Goal: Information Seeking & Learning: Learn about a topic

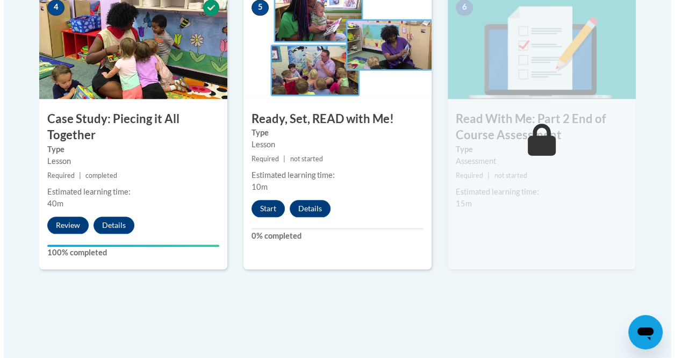
scroll to position [684, 0]
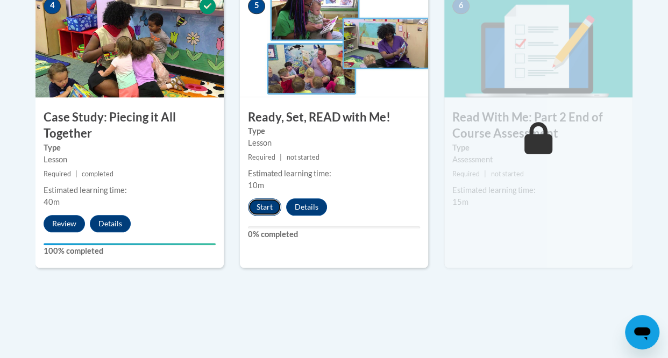
click at [271, 206] on button "Start" at bounding box center [264, 206] width 33 height 17
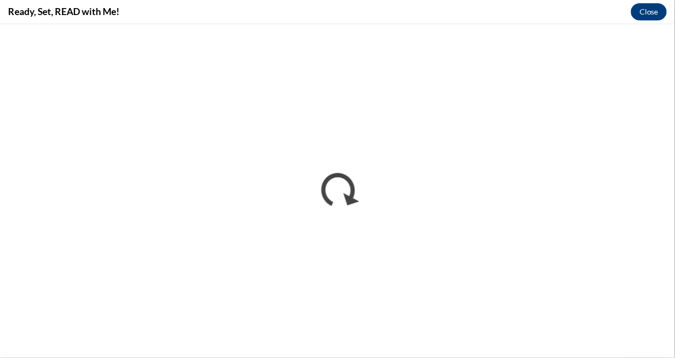
scroll to position [0, 0]
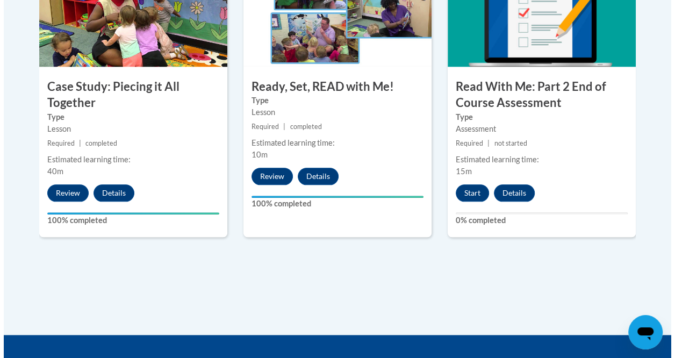
scroll to position [734, 0]
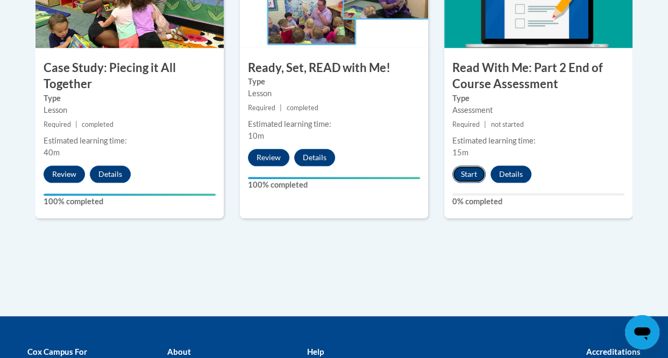
click at [466, 173] on button "Start" at bounding box center [468, 174] width 33 height 17
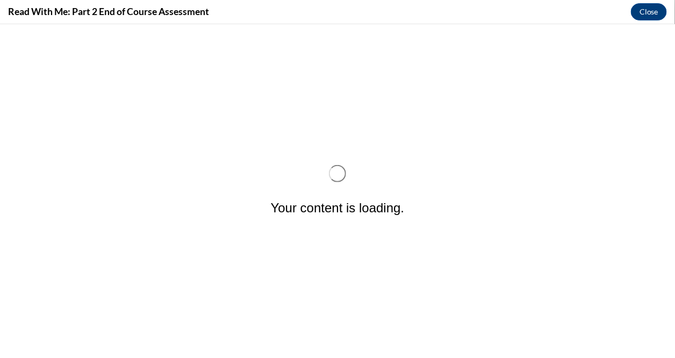
scroll to position [0, 0]
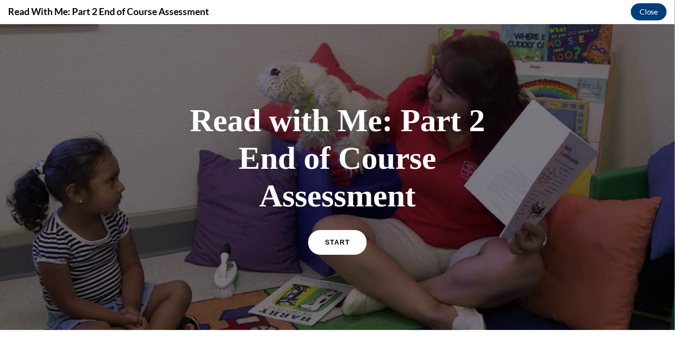
click at [333, 246] on link "START" at bounding box center [337, 241] width 59 height 25
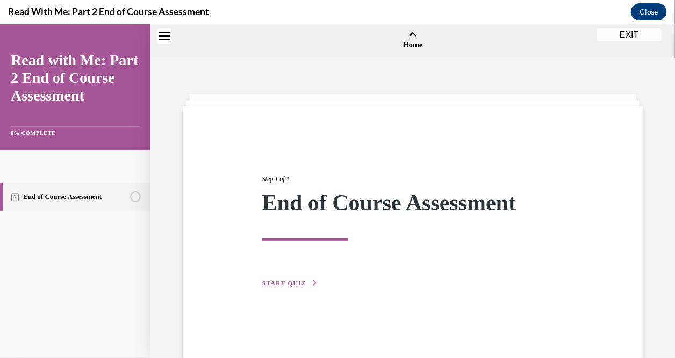
scroll to position [33, 0]
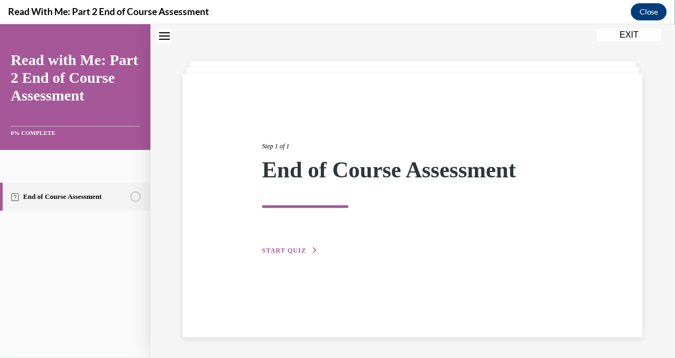
click at [277, 248] on span "START QUIZ" at bounding box center [284, 250] width 44 height 8
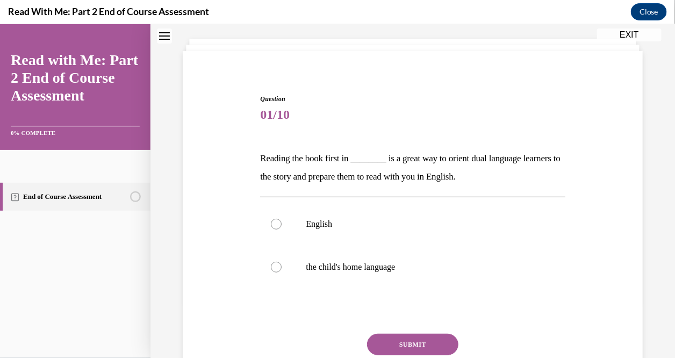
scroll to position [75, 0]
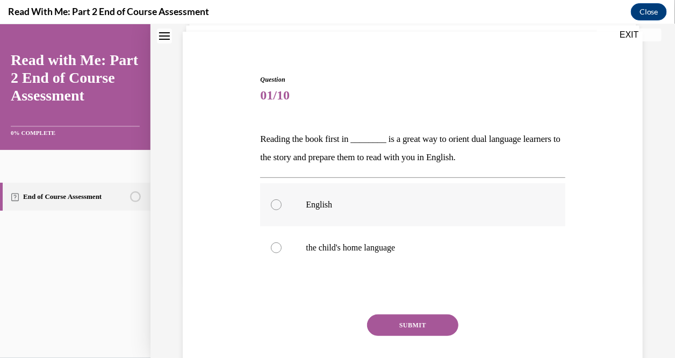
click at [275, 207] on div at bounding box center [276, 204] width 11 height 11
click at [275, 207] on input "English" at bounding box center [276, 204] width 11 height 11
radio input "true"
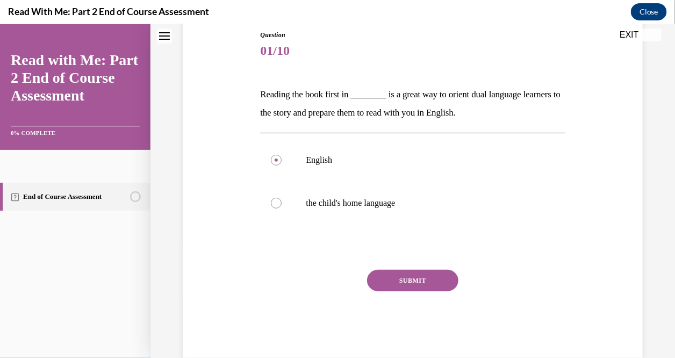
scroll to position [133, 0]
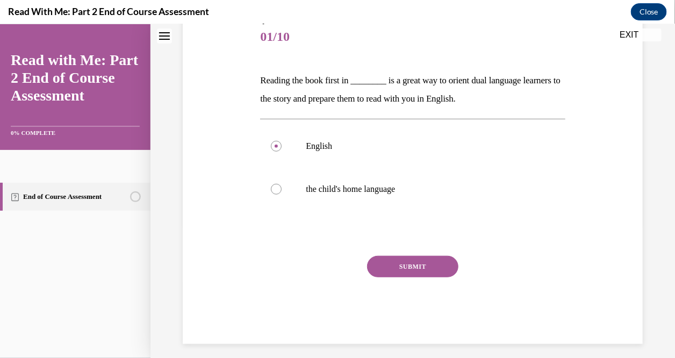
click at [428, 261] on button "SUBMIT" at bounding box center [412, 265] width 91 height 21
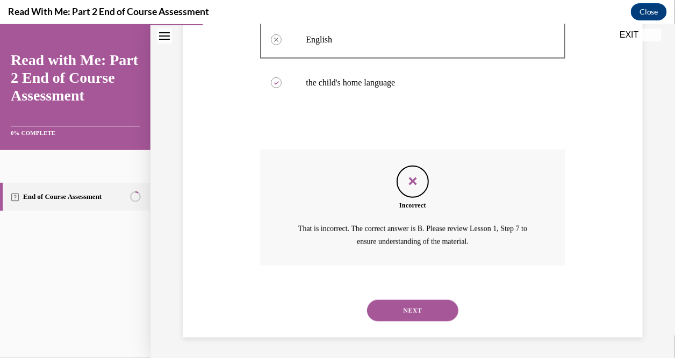
scroll to position [240, 0]
click at [415, 305] on button "NEXT" at bounding box center [412, 309] width 91 height 21
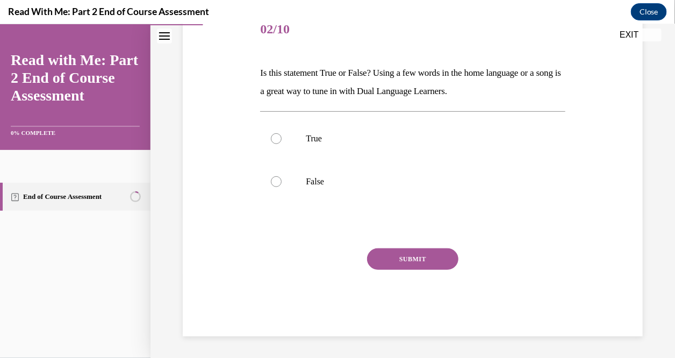
scroll to position [119, 0]
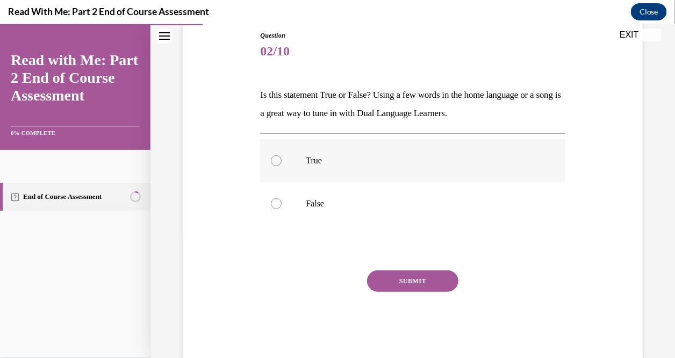
click at [277, 159] on div at bounding box center [276, 160] width 11 height 11
click at [277, 159] on input "True" at bounding box center [276, 160] width 11 height 11
radio input "true"
click at [405, 286] on button "SUBMIT" at bounding box center [412, 280] width 91 height 21
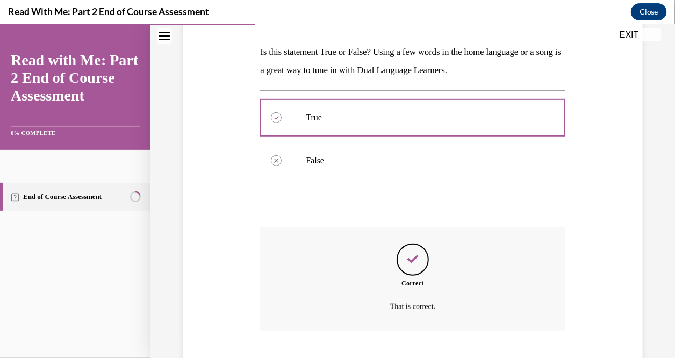
scroll to position [227, 0]
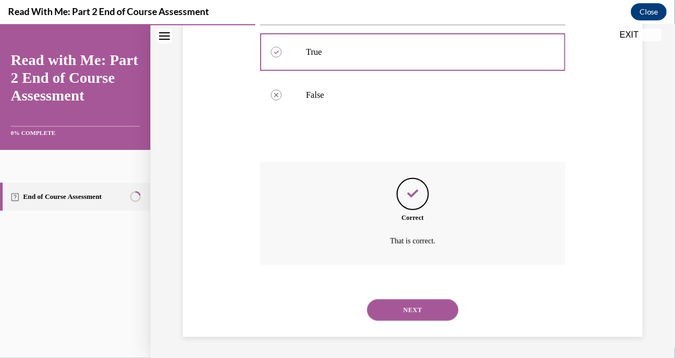
click at [417, 306] on button "NEXT" at bounding box center [412, 309] width 91 height 21
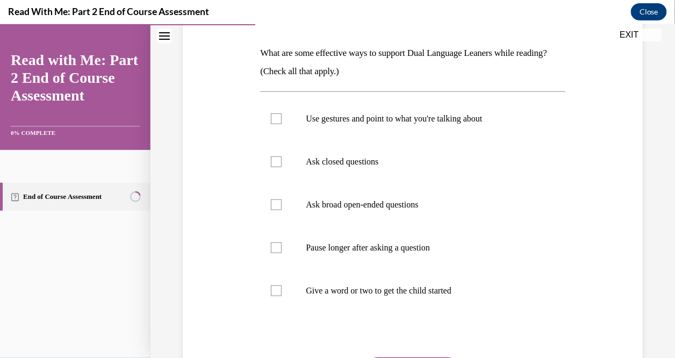
scroll to position [162, 0]
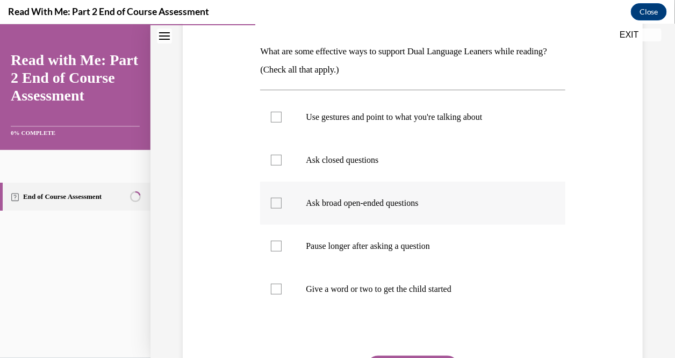
click at [278, 202] on div at bounding box center [276, 202] width 11 height 11
click at [278, 202] on input "Ask broad open-ended questions" at bounding box center [276, 202] width 11 height 11
checkbox input "true"
click at [275, 248] on div at bounding box center [276, 245] width 11 height 11
click at [275, 248] on input "Pause longer after asking a question" at bounding box center [276, 245] width 11 height 11
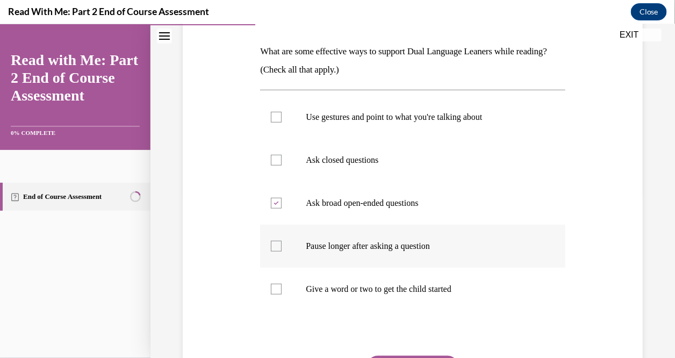
checkbox input "true"
click at [277, 291] on div at bounding box center [276, 288] width 11 height 11
click at [277, 291] on input "Give a word or two to get the child started" at bounding box center [276, 288] width 11 height 11
checkbox input "true"
click at [272, 114] on div at bounding box center [276, 116] width 11 height 11
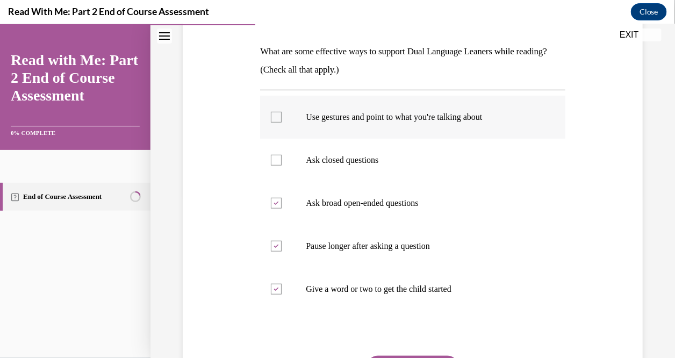
click at [272, 114] on input "Use gestures and point to what you're talking about" at bounding box center [276, 116] width 11 height 11
checkbox input "true"
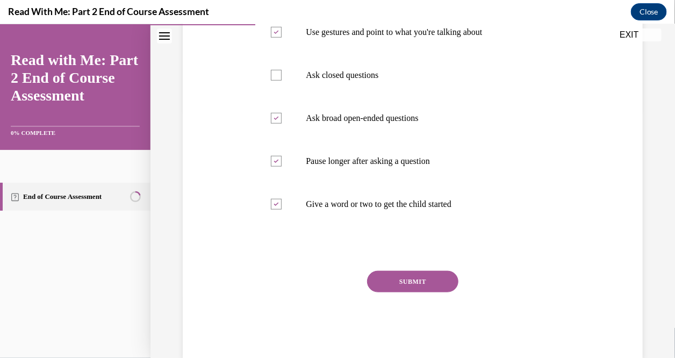
scroll to position [269, 0]
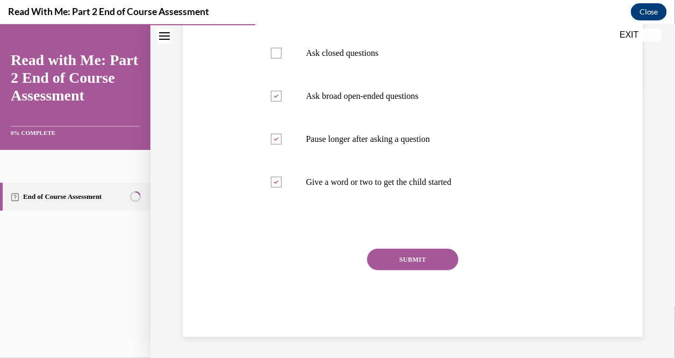
click at [409, 263] on button "SUBMIT" at bounding box center [412, 258] width 91 height 21
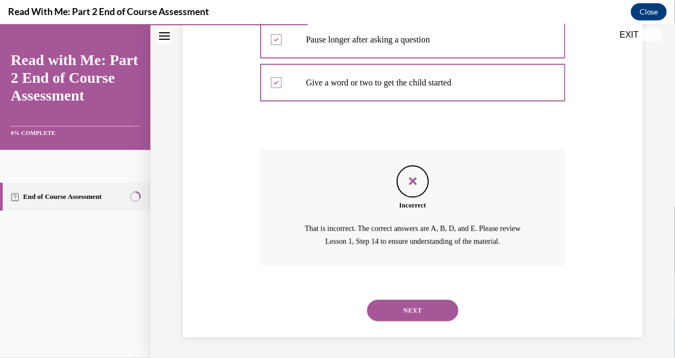
scroll to position [369, 0]
click at [418, 304] on button "NEXT" at bounding box center [412, 309] width 91 height 21
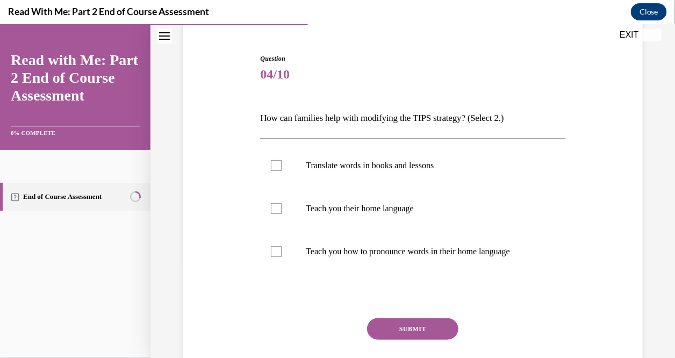
scroll to position [97, 0]
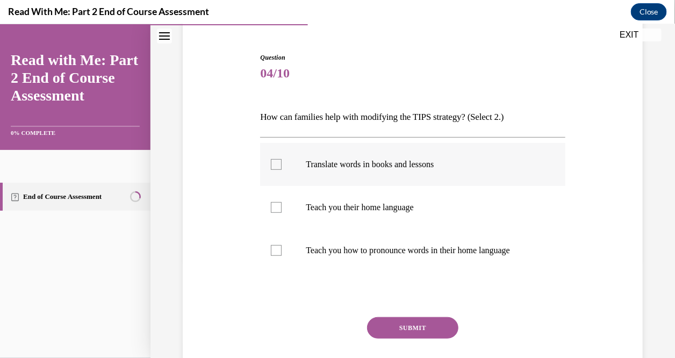
click at [276, 163] on div at bounding box center [276, 164] width 11 height 11
click at [276, 163] on input "Translate words in books and lessons" at bounding box center [276, 164] width 11 height 11
checkbox input "true"
click at [397, 325] on button "SUBMIT" at bounding box center [412, 327] width 91 height 21
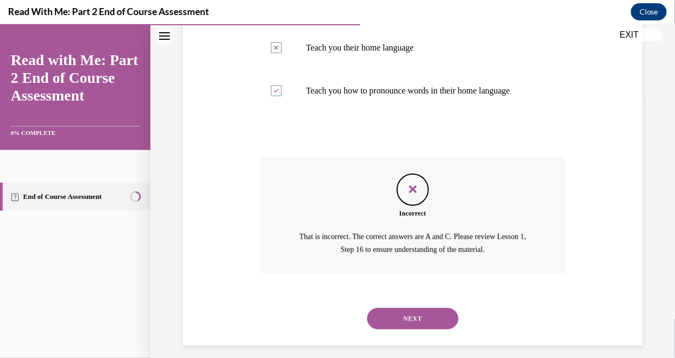
scroll to position [265, 0]
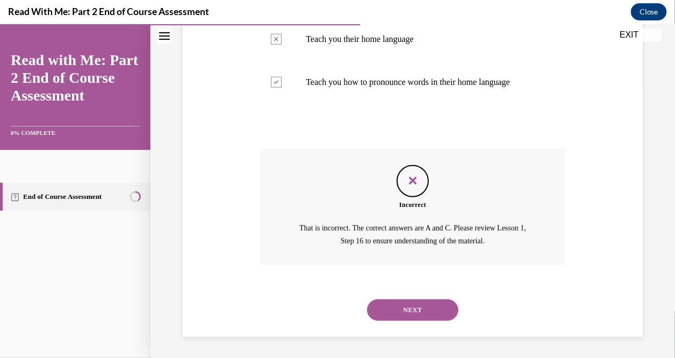
click at [413, 310] on button "NEXT" at bounding box center [412, 309] width 91 height 21
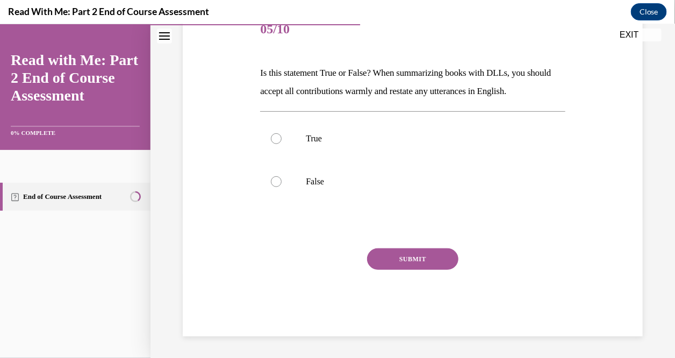
scroll to position [119, 0]
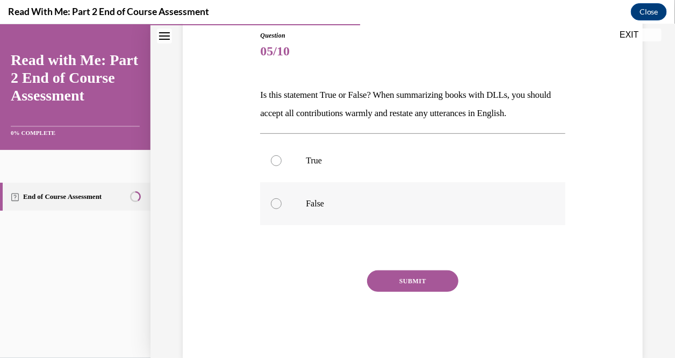
click at [276, 202] on div at bounding box center [276, 203] width 11 height 11
click at [276, 202] on input "False" at bounding box center [276, 203] width 11 height 11
radio input "true"
click at [420, 277] on button "SUBMIT" at bounding box center [412, 280] width 91 height 21
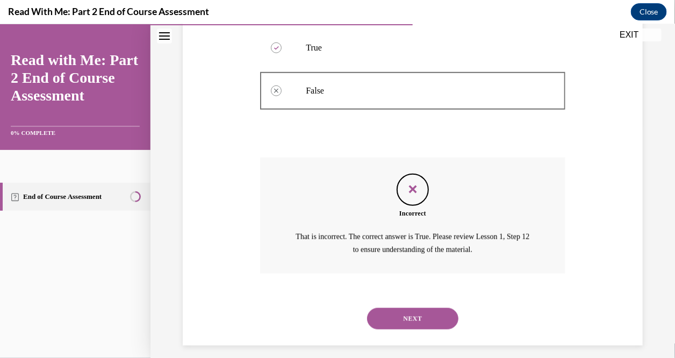
scroll to position [240, 0]
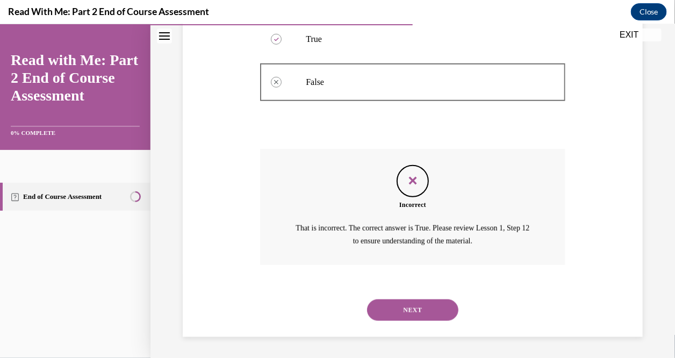
click at [425, 312] on button "NEXT" at bounding box center [412, 309] width 91 height 21
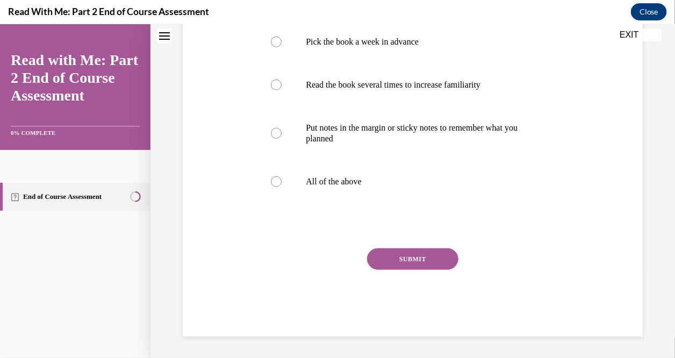
scroll to position [0, 0]
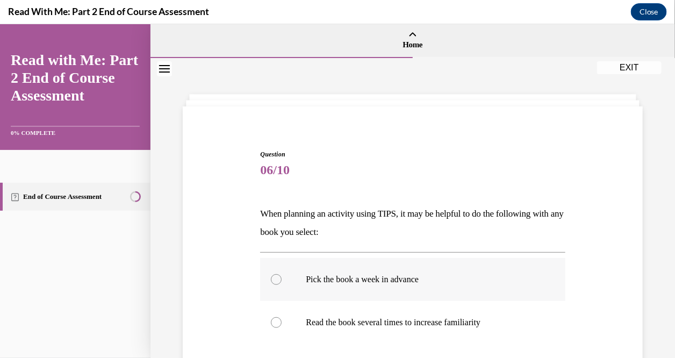
click at [272, 275] on div at bounding box center [276, 279] width 11 height 11
click at [272, 275] on input "Pick the book a week in advance" at bounding box center [276, 279] width 11 height 11
radio input "true"
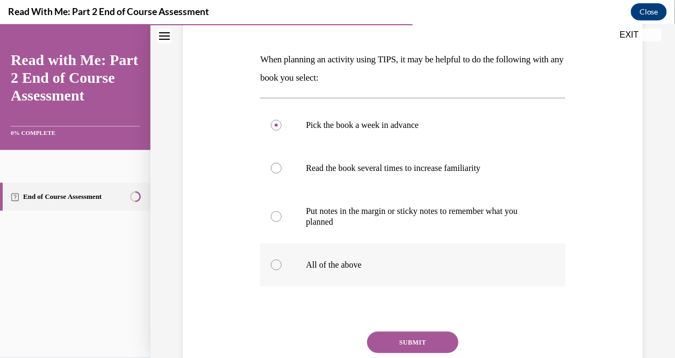
scroll to position [160, 0]
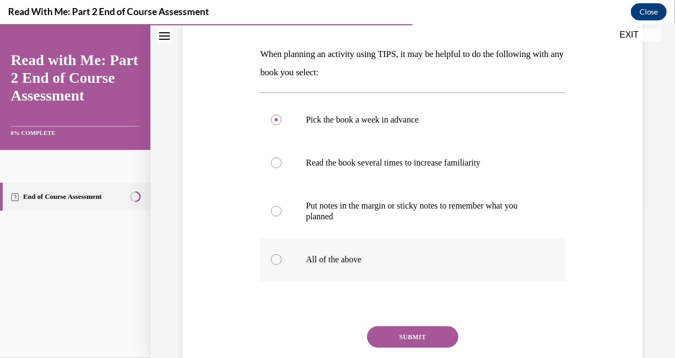
click at [269, 259] on label "All of the above" at bounding box center [412, 259] width 305 height 43
click at [271, 259] on input "All of the above" at bounding box center [276, 259] width 11 height 11
radio input "true"
click at [428, 328] on button "SUBMIT" at bounding box center [412, 336] width 91 height 21
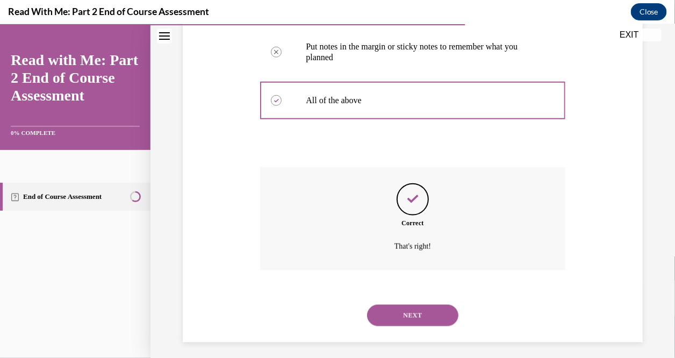
scroll to position [324, 0]
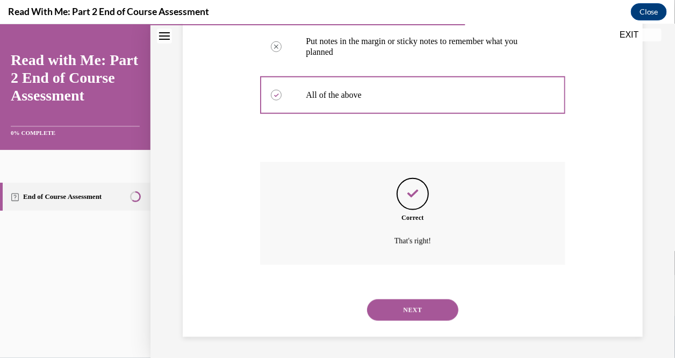
click at [413, 306] on button "NEXT" at bounding box center [412, 309] width 91 height 21
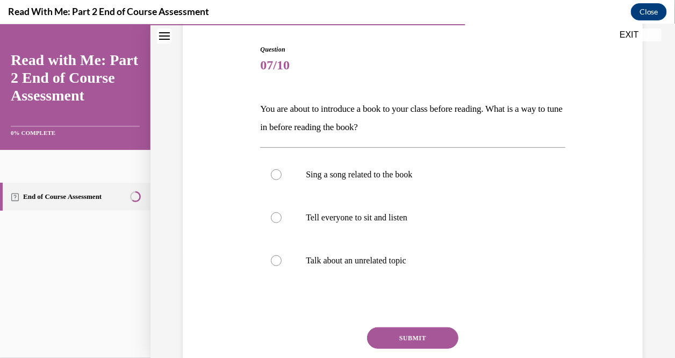
scroll to position [106, 0]
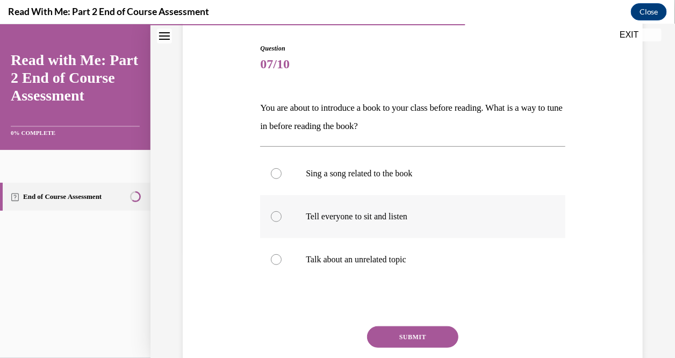
click at [274, 218] on div at bounding box center [276, 216] width 11 height 11
click at [274, 218] on input "Tell everyone to sit and listen" at bounding box center [276, 216] width 11 height 11
radio input "true"
click at [276, 259] on div at bounding box center [276, 259] width 11 height 11
click at [276, 259] on input "Talk about an unrelated topic" at bounding box center [276, 259] width 11 height 11
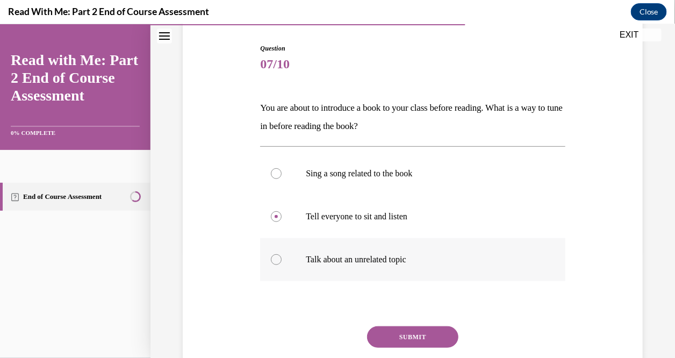
radio input "true"
click at [276, 218] on div at bounding box center [276, 216] width 11 height 11
click at [276, 218] on input "Tell everyone to sit and listen" at bounding box center [276, 216] width 11 height 11
radio input "true"
click at [275, 259] on div at bounding box center [276, 259] width 11 height 11
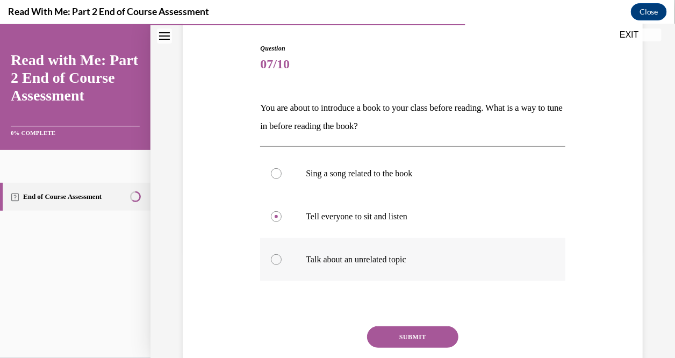
click at [275, 259] on input "Talk about an unrelated topic" at bounding box center [276, 259] width 11 height 11
radio input "true"
click at [439, 332] on button "SUBMIT" at bounding box center [412, 336] width 91 height 21
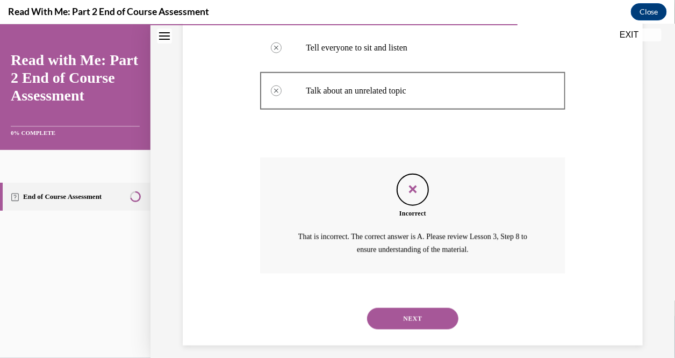
scroll to position [283, 0]
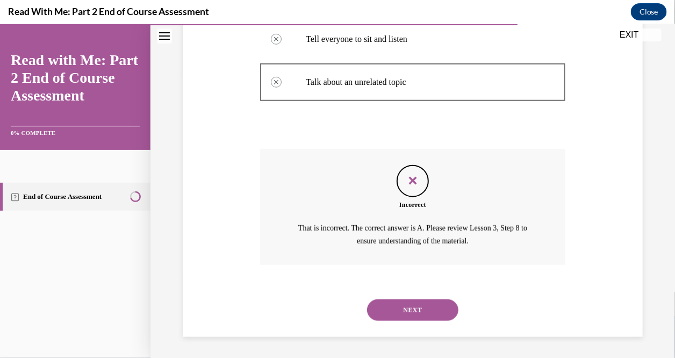
click at [415, 299] on button "NEXT" at bounding box center [412, 309] width 91 height 21
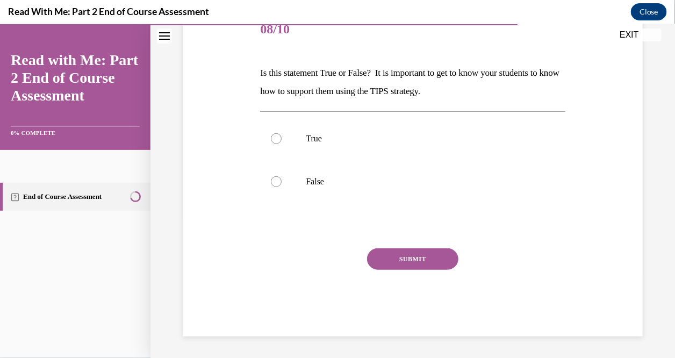
scroll to position [119, 0]
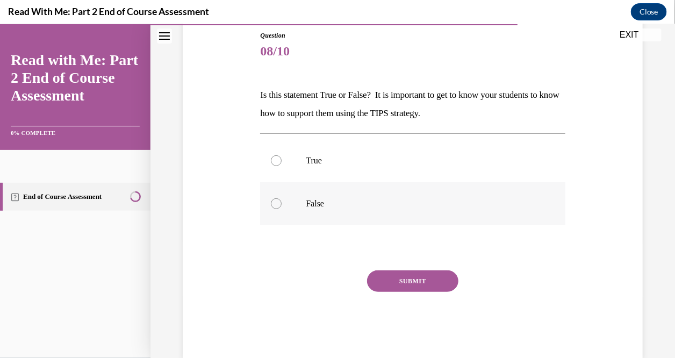
click at [274, 203] on div at bounding box center [276, 203] width 11 height 11
click at [274, 203] on input "False" at bounding box center [276, 203] width 11 height 11
radio input "true"
click at [415, 286] on button "SUBMIT" at bounding box center [412, 280] width 91 height 21
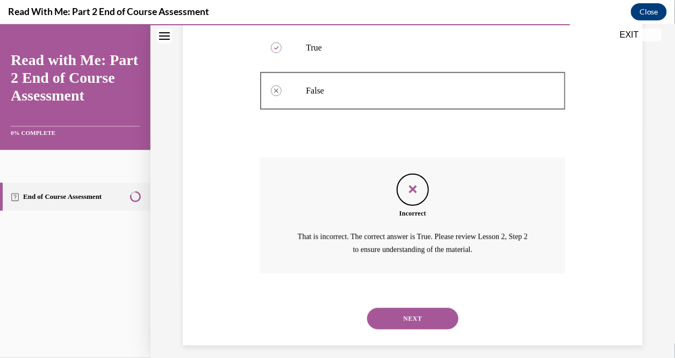
scroll to position [240, 0]
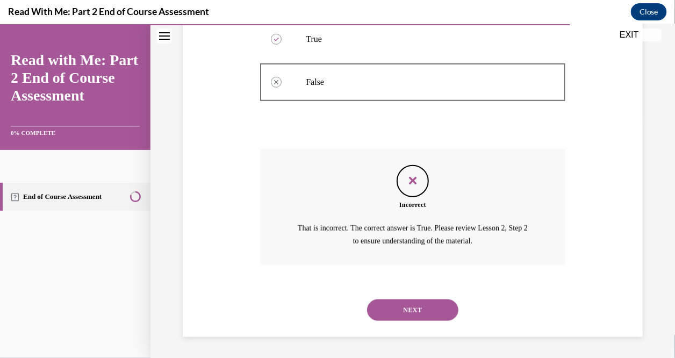
click at [432, 302] on button "NEXT" at bounding box center [412, 309] width 91 height 21
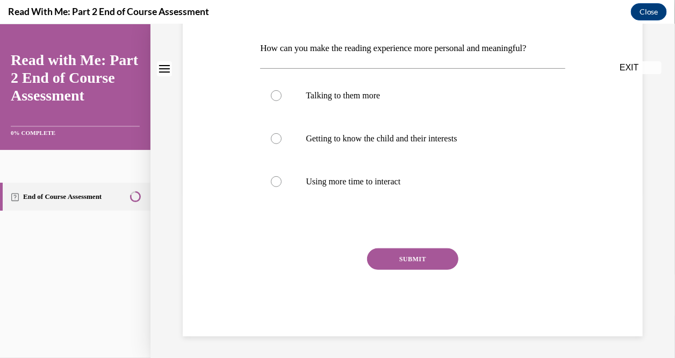
scroll to position [0, 0]
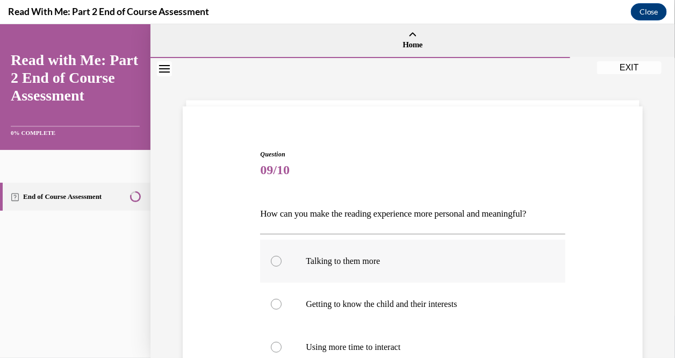
click at [268, 254] on label "Talking to them more" at bounding box center [412, 260] width 305 height 43
click at [271, 255] on input "Talking to them more" at bounding box center [276, 260] width 11 height 11
radio input "true"
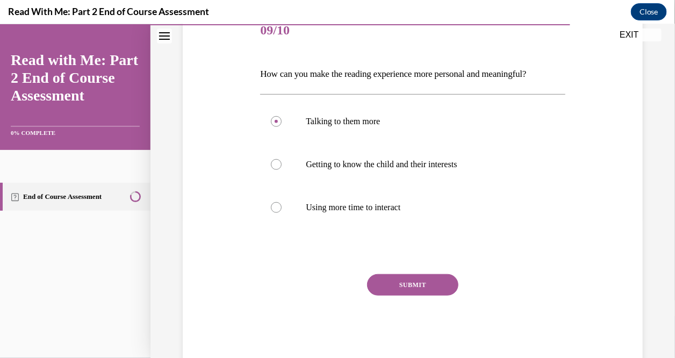
click at [421, 292] on button "SUBMIT" at bounding box center [412, 284] width 91 height 21
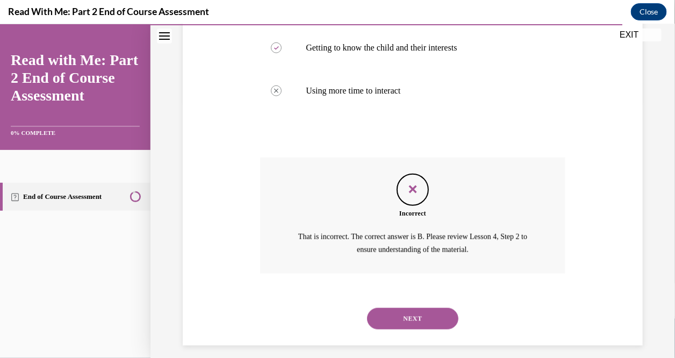
scroll to position [265, 0]
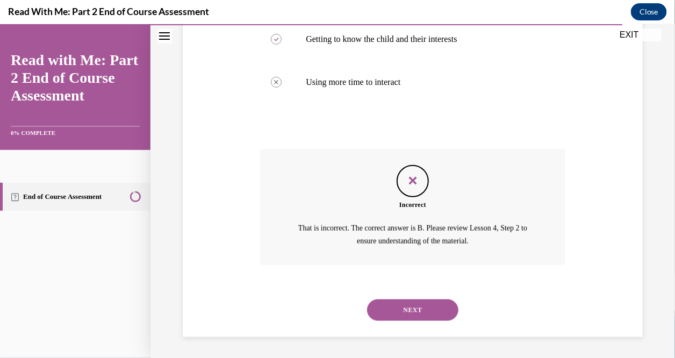
click at [421, 307] on button "NEXT" at bounding box center [412, 309] width 91 height 21
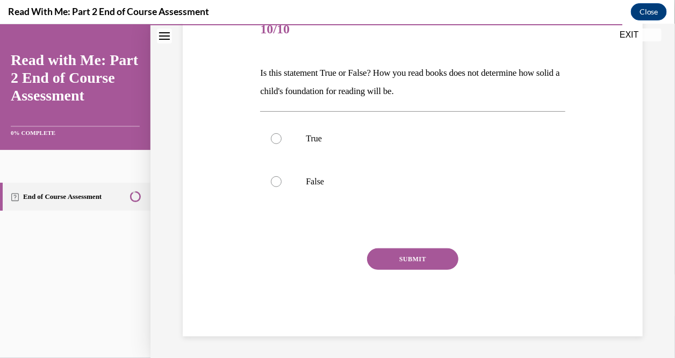
scroll to position [119, 0]
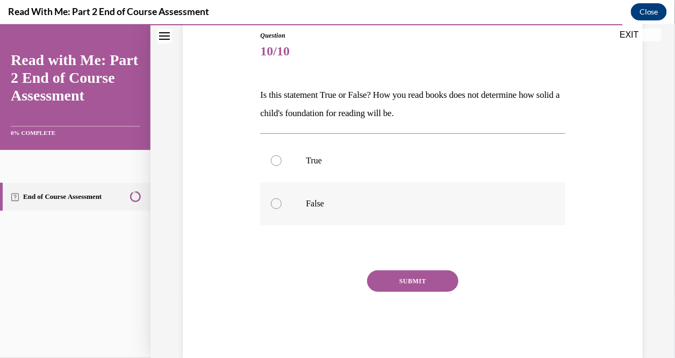
click at [276, 199] on div at bounding box center [276, 203] width 11 height 11
click at [276, 199] on input "False" at bounding box center [276, 203] width 11 height 11
radio input "true"
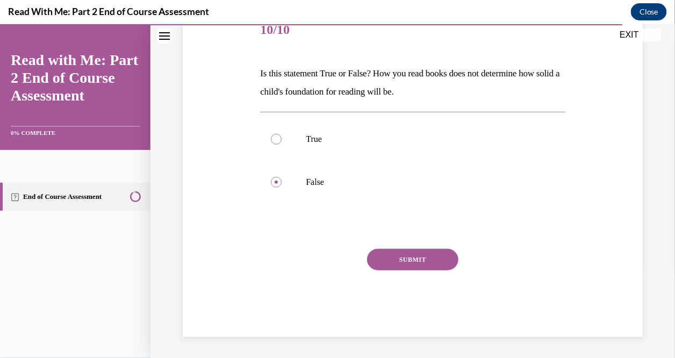
click at [419, 254] on button "SUBMIT" at bounding box center [412, 258] width 91 height 21
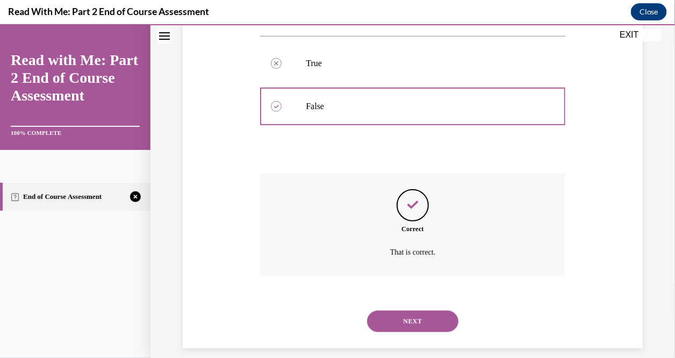
scroll to position [227, 0]
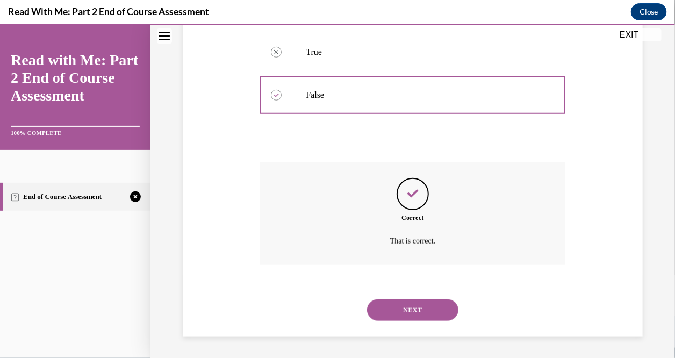
click at [430, 303] on button "NEXT" at bounding box center [412, 309] width 91 height 21
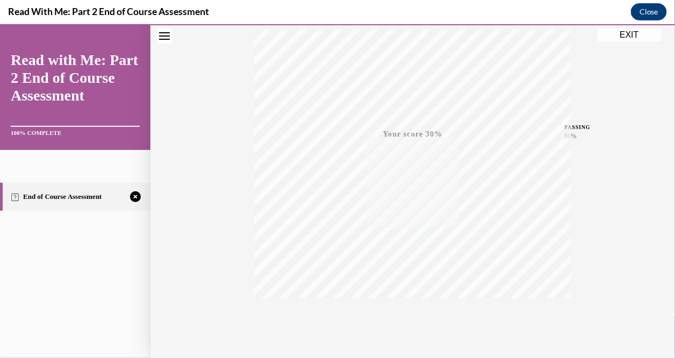
scroll to position [217, 0]
click at [411, 289] on icon "button" at bounding box center [413, 292] width 38 height 12
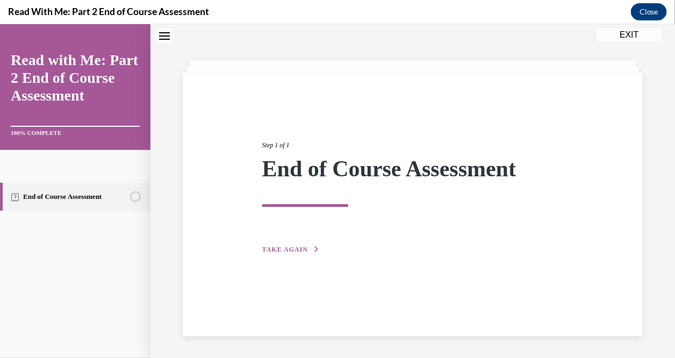
scroll to position [33, 0]
click at [291, 249] on span "TAKE AGAIN" at bounding box center [285, 250] width 46 height 8
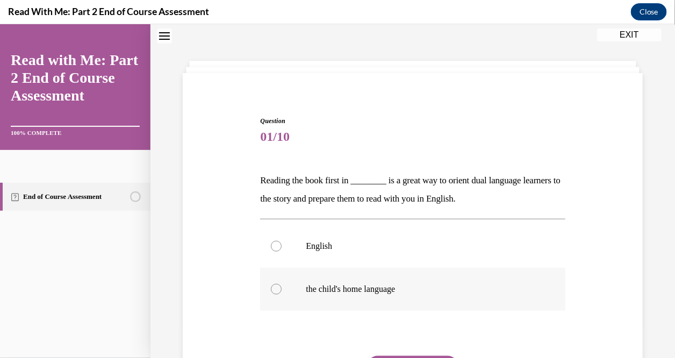
drag, startPoint x: 271, startPoint y: 289, endPoint x: 330, endPoint y: 272, distance: 61.3
click at [272, 288] on div at bounding box center [276, 288] width 11 height 11
click at [272, 288] on input "the child's home language" at bounding box center [276, 288] width 11 height 11
radio input "true"
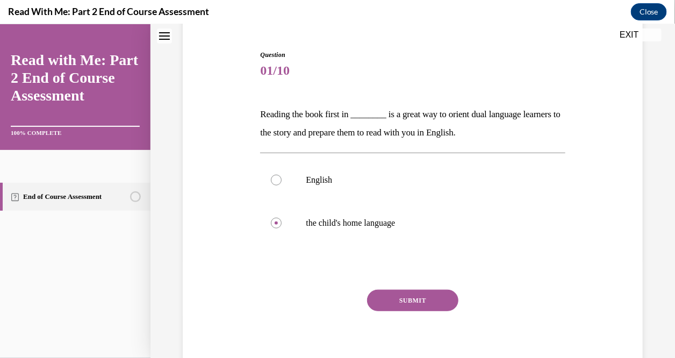
scroll to position [140, 0]
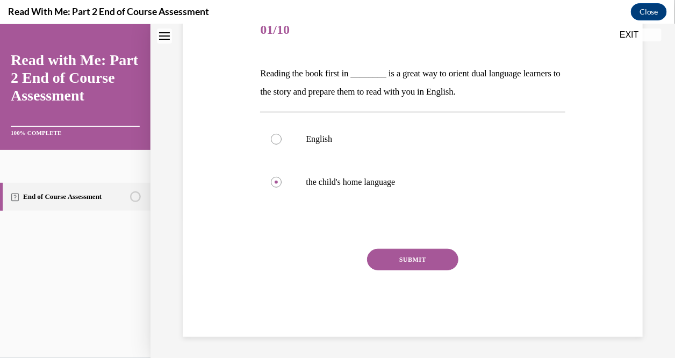
click at [379, 257] on button "SUBMIT" at bounding box center [412, 258] width 91 height 21
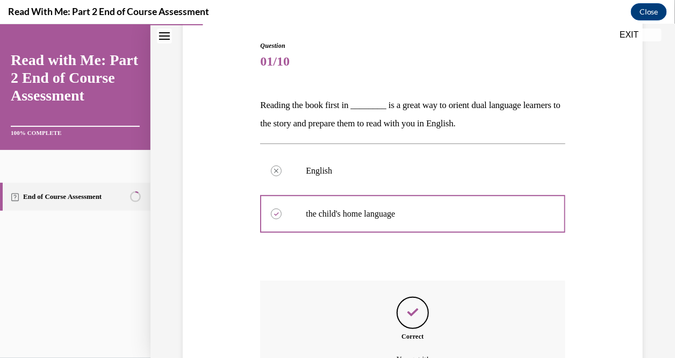
scroll to position [227, 0]
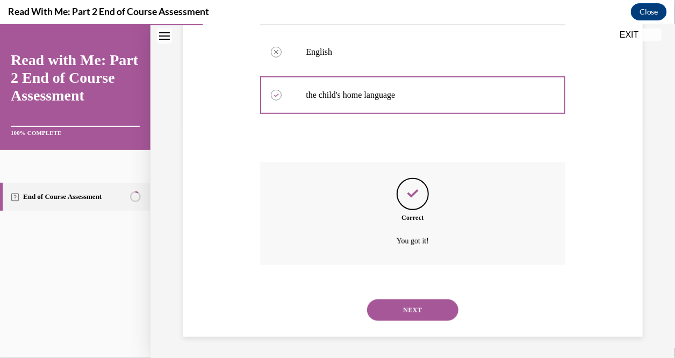
click at [436, 313] on button "NEXT" at bounding box center [412, 309] width 91 height 21
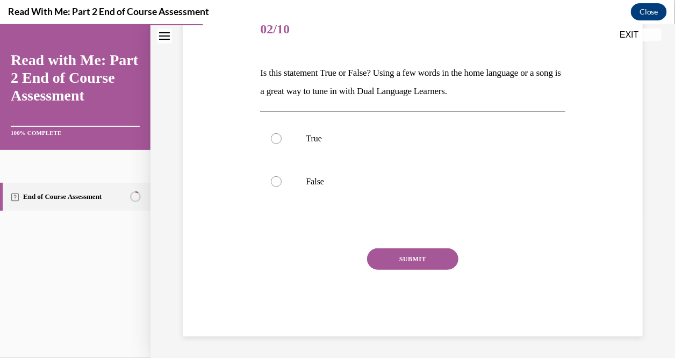
scroll to position [119, 0]
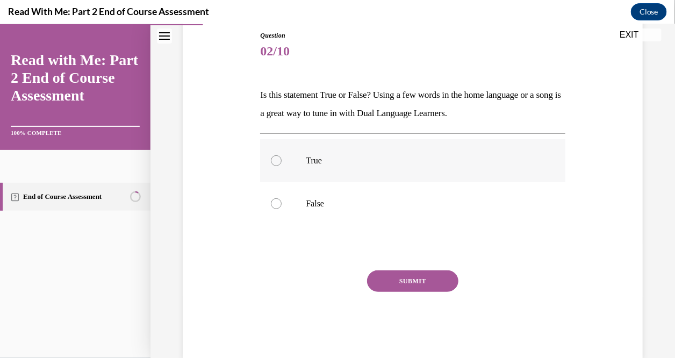
click at [272, 158] on div at bounding box center [276, 160] width 11 height 11
click at [272, 158] on input "True" at bounding box center [276, 160] width 11 height 11
radio input "true"
click at [411, 275] on button "SUBMIT" at bounding box center [412, 280] width 91 height 21
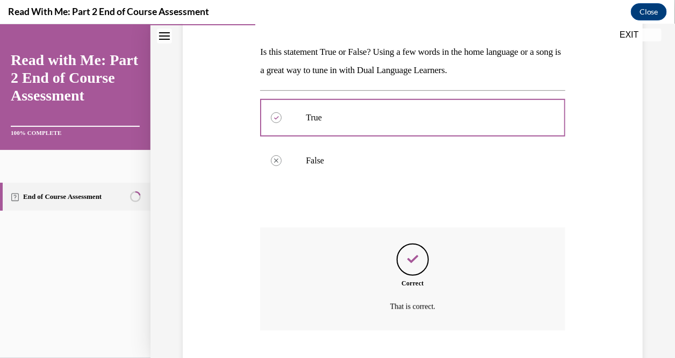
scroll to position [227, 0]
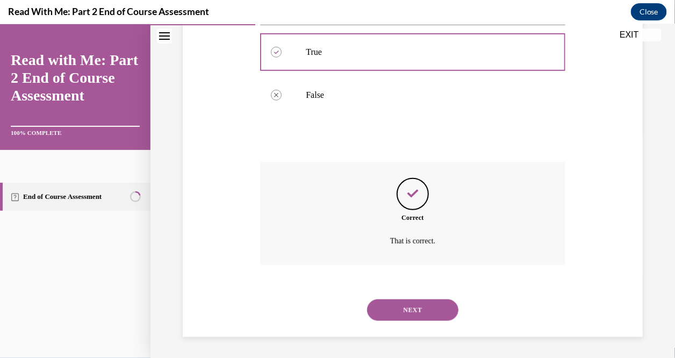
click at [414, 302] on button "NEXT" at bounding box center [412, 309] width 91 height 21
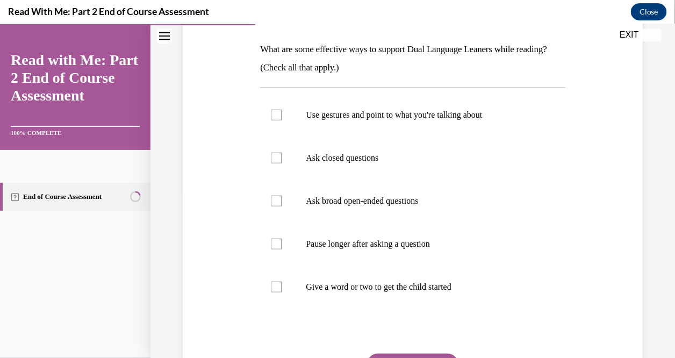
scroll to position [171, 0]
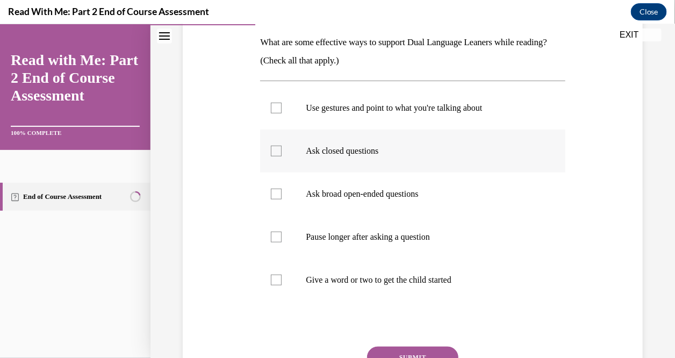
drag, startPoint x: 272, startPoint y: 107, endPoint x: 279, endPoint y: 150, distance: 43.5
click at [273, 110] on div at bounding box center [276, 107] width 11 height 11
click at [273, 110] on input "Use gestures and point to what you're talking about" at bounding box center [276, 107] width 11 height 11
checkbox input "true"
click at [279, 153] on div at bounding box center [276, 150] width 11 height 11
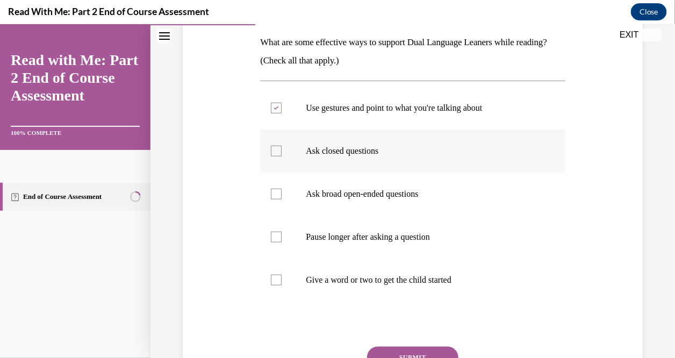
click at [279, 153] on input "Ask closed questions" at bounding box center [276, 150] width 11 height 11
checkbox input "true"
drag, startPoint x: 280, startPoint y: 232, endPoint x: 276, endPoint y: 252, distance: 20.2
click at [279, 233] on div at bounding box center [276, 236] width 11 height 11
click at [279, 233] on input "Pause longer after asking a question" at bounding box center [276, 236] width 11 height 11
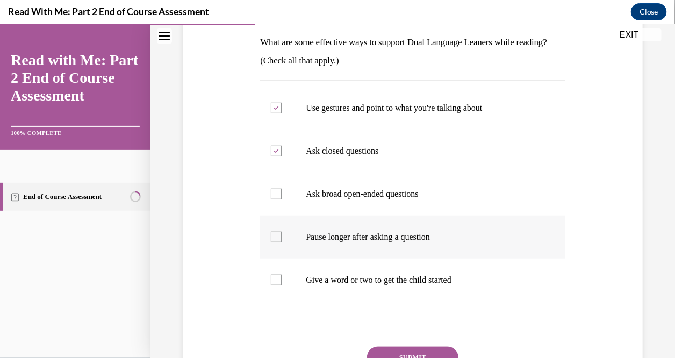
checkbox input "true"
click at [276, 278] on div at bounding box center [276, 279] width 11 height 11
click at [276, 278] on input "Give a word or two to get the child started" at bounding box center [276, 279] width 11 height 11
checkbox input "true"
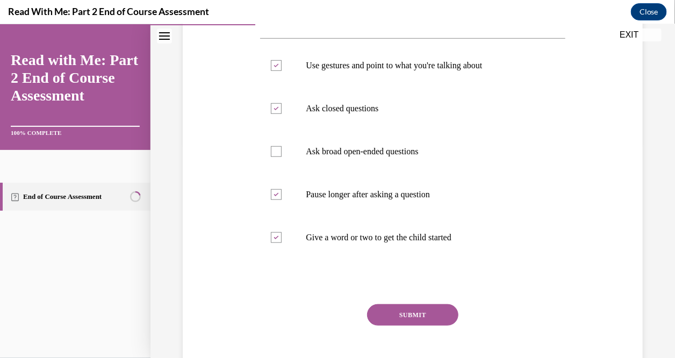
scroll to position [233, 0]
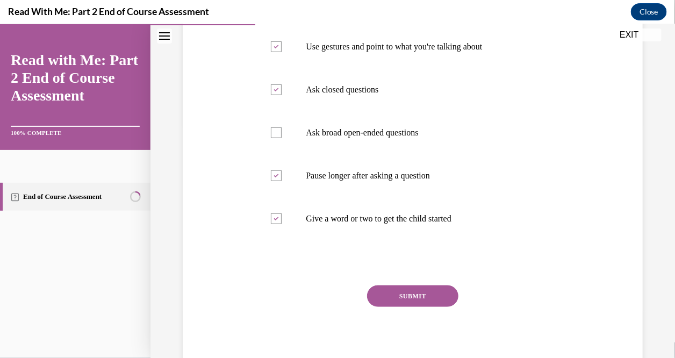
click at [422, 289] on button "SUBMIT" at bounding box center [412, 295] width 91 height 21
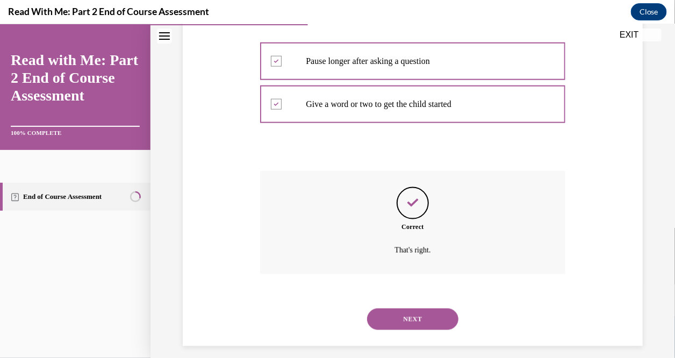
scroll to position [356, 0]
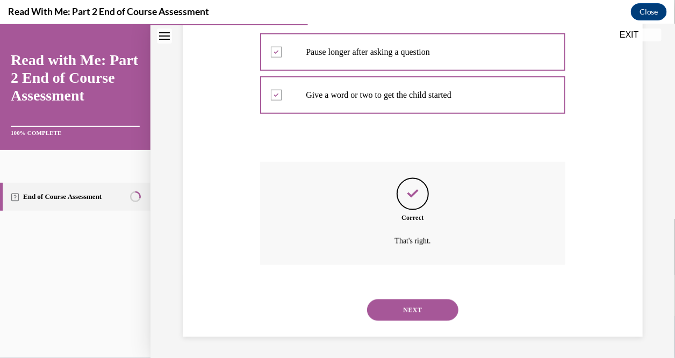
click at [418, 307] on button "NEXT" at bounding box center [412, 309] width 91 height 21
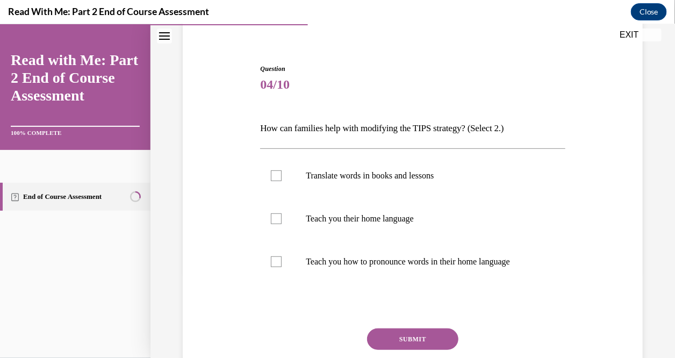
scroll to position [89, 0]
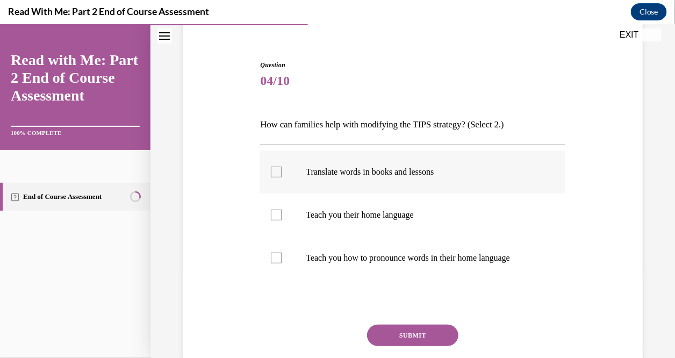
click at [274, 173] on div at bounding box center [276, 171] width 11 height 11
click at [274, 173] on input "Translate words in books and lessons" at bounding box center [276, 171] width 11 height 11
checkbox input "true"
click at [278, 261] on div at bounding box center [276, 257] width 11 height 11
click at [278, 261] on input "Teach you how to pronounce words in their home language" at bounding box center [276, 257] width 11 height 11
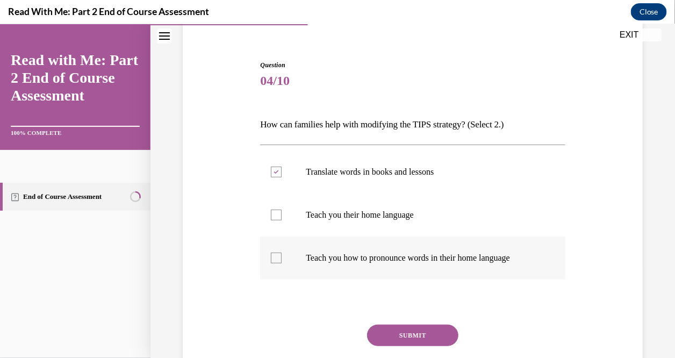
checkbox input "true"
click at [410, 331] on button "SUBMIT" at bounding box center [412, 334] width 91 height 21
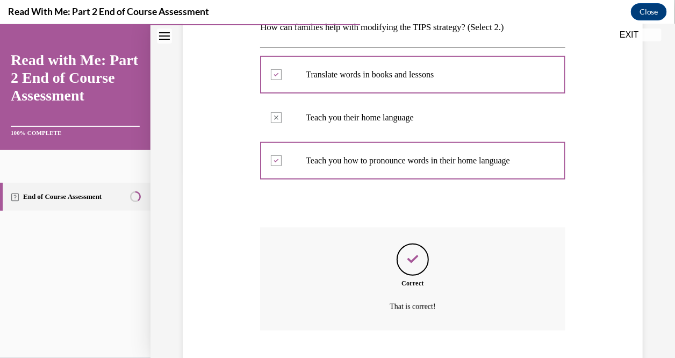
scroll to position [252, 0]
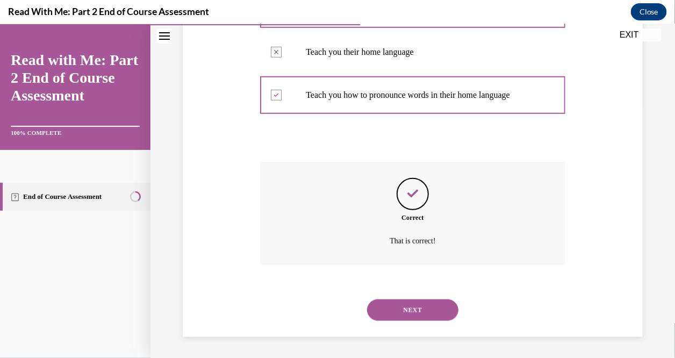
click at [420, 305] on button "NEXT" at bounding box center [412, 309] width 91 height 21
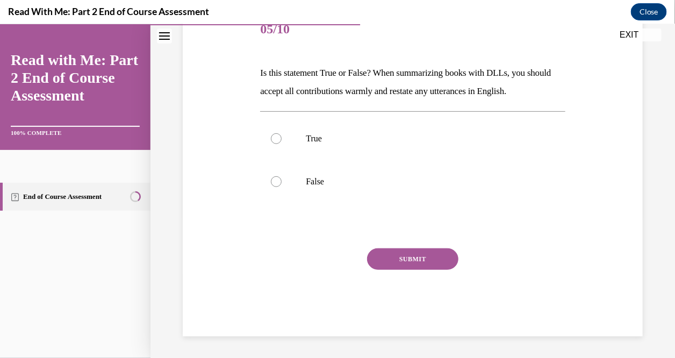
scroll to position [119, 0]
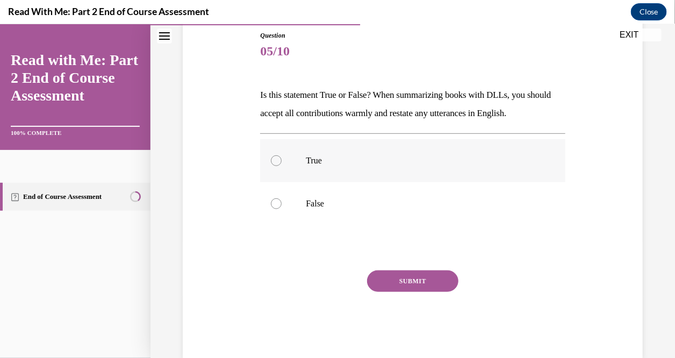
click at [271, 162] on div at bounding box center [276, 160] width 11 height 11
click at [271, 162] on input "True" at bounding box center [276, 160] width 11 height 11
radio input "true"
click at [406, 281] on button "SUBMIT" at bounding box center [412, 280] width 91 height 21
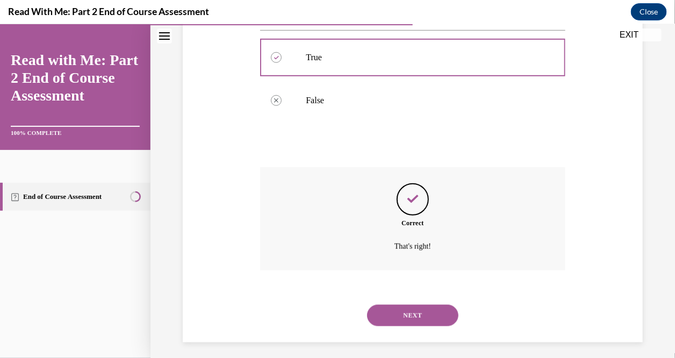
scroll to position [227, 0]
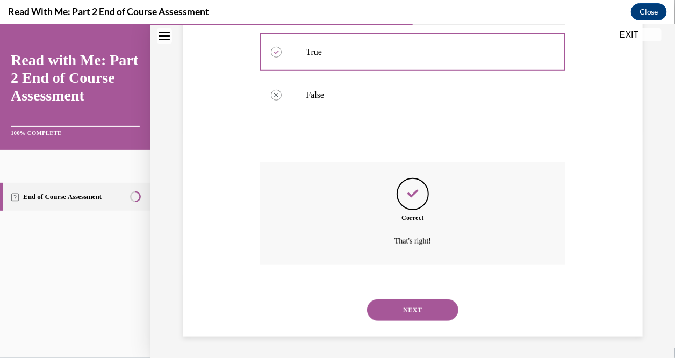
click at [419, 302] on button "NEXT" at bounding box center [412, 309] width 91 height 21
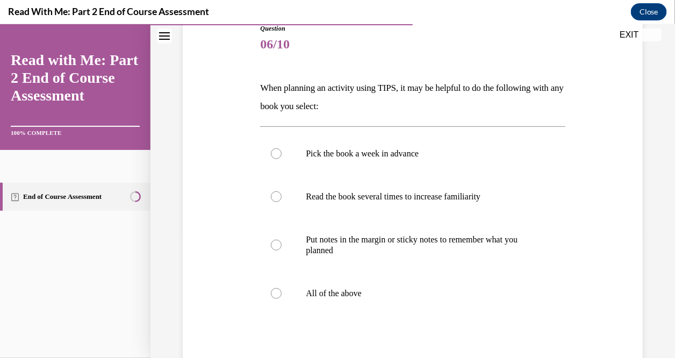
scroll to position [132, 0]
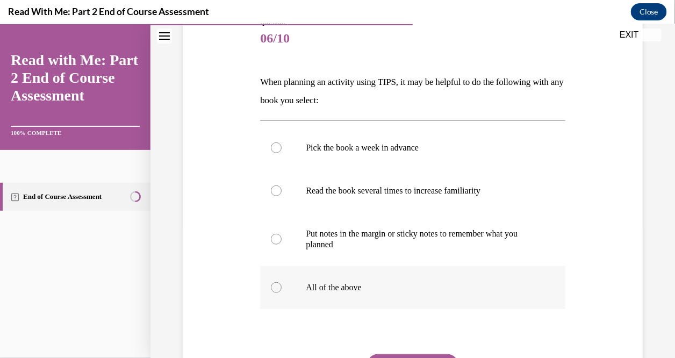
click at [271, 286] on div at bounding box center [276, 287] width 11 height 11
click at [271, 286] on input "All of the above" at bounding box center [276, 287] width 11 height 11
radio input "true"
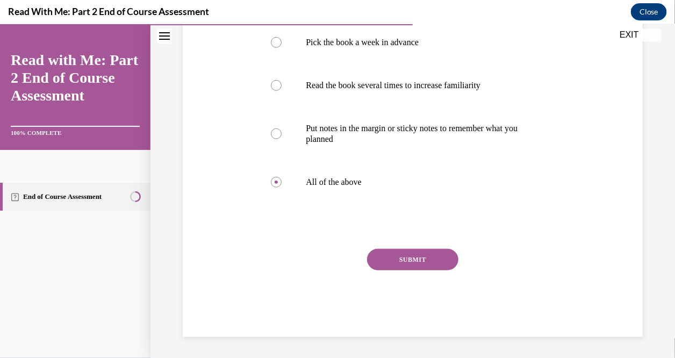
click at [408, 255] on button "SUBMIT" at bounding box center [412, 258] width 91 height 21
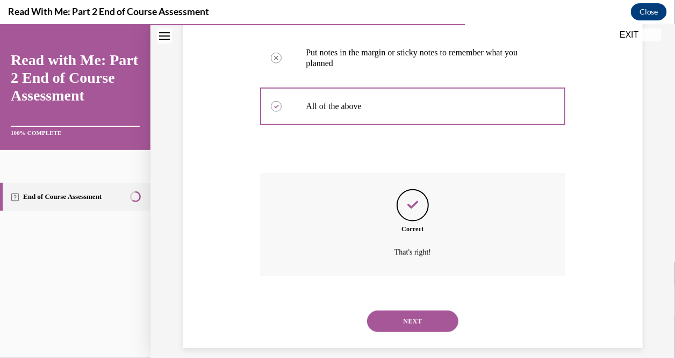
scroll to position [324, 0]
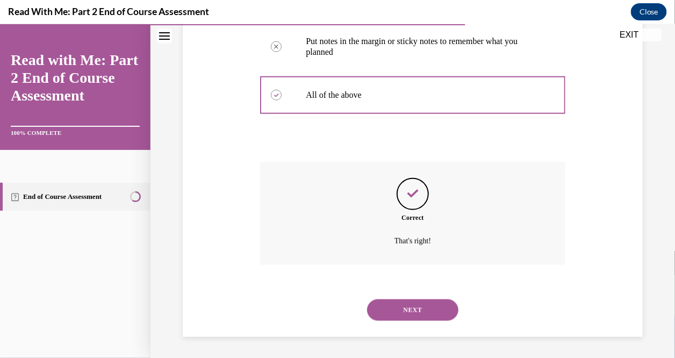
click at [419, 310] on button "NEXT" at bounding box center [412, 309] width 91 height 21
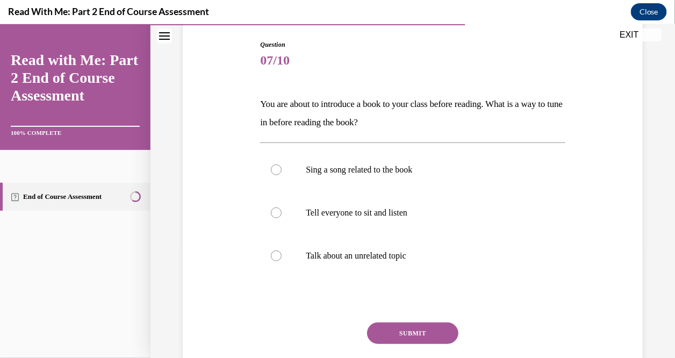
scroll to position [115, 0]
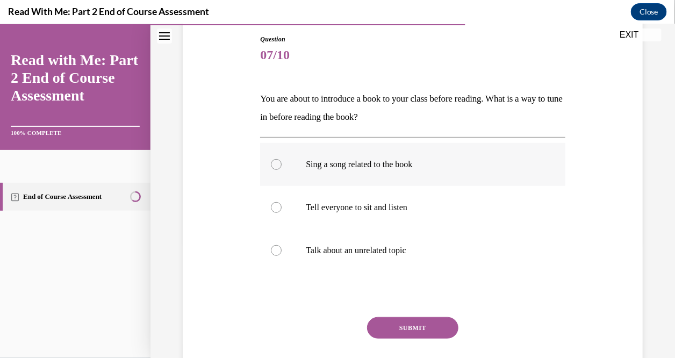
click at [274, 164] on div at bounding box center [276, 164] width 11 height 11
click at [274, 164] on input "Sing a song related to the book" at bounding box center [276, 164] width 11 height 11
radio input "true"
click at [274, 207] on div at bounding box center [276, 207] width 11 height 11
click at [274, 207] on input "Tell everyone to sit and listen" at bounding box center [276, 207] width 11 height 11
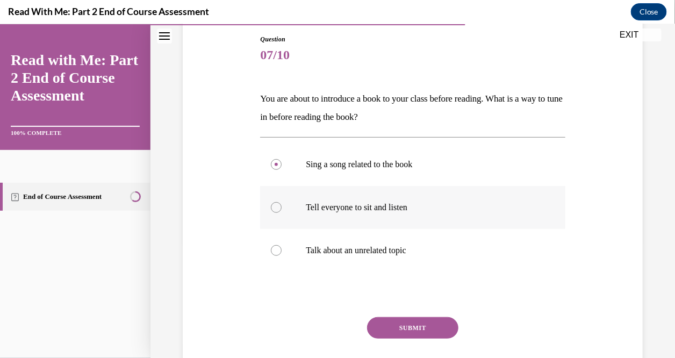
radio input "true"
click at [272, 252] on div at bounding box center [276, 250] width 11 height 11
click at [272, 252] on input "Talk about an unrelated topic" at bounding box center [276, 250] width 11 height 11
radio input "true"
click at [279, 166] on div at bounding box center [276, 164] width 11 height 11
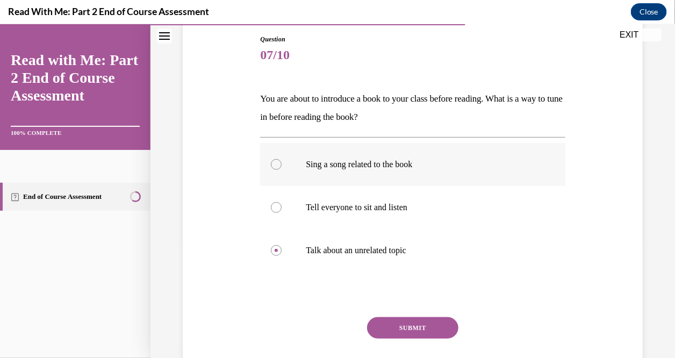
click at [279, 166] on input "Sing a song related to the book" at bounding box center [276, 164] width 11 height 11
radio input "true"
click at [433, 323] on button "SUBMIT" at bounding box center [412, 327] width 91 height 21
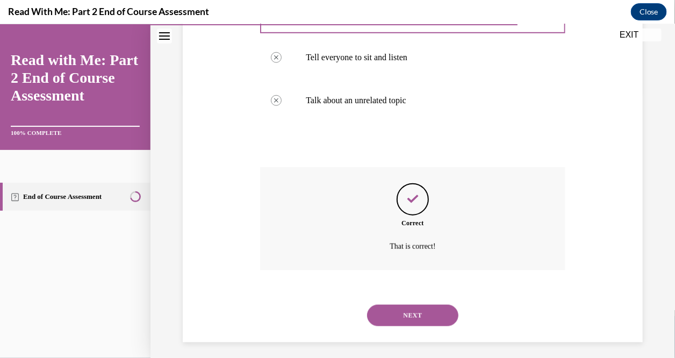
scroll to position [270, 0]
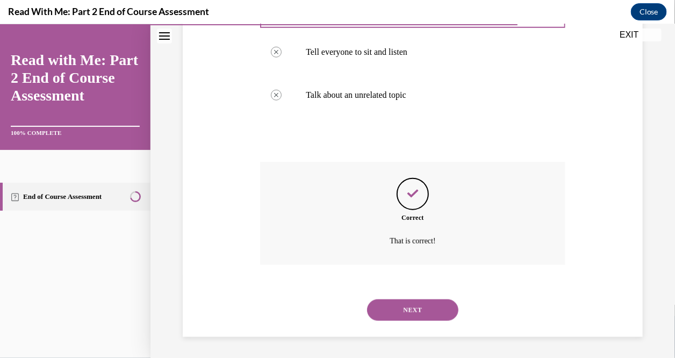
click at [415, 315] on button "NEXT" at bounding box center [412, 309] width 91 height 21
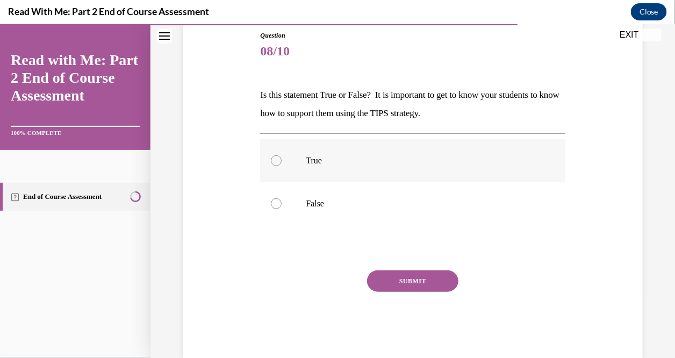
click at [277, 158] on div at bounding box center [276, 160] width 11 height 11
click at [277, 158] on input "True" at bounding box center [276, 160] width 11 height 11
radio input "true"
click at [417, 273] on button "SUBMIT" at bounding box center [412, 280] width 91 height 21
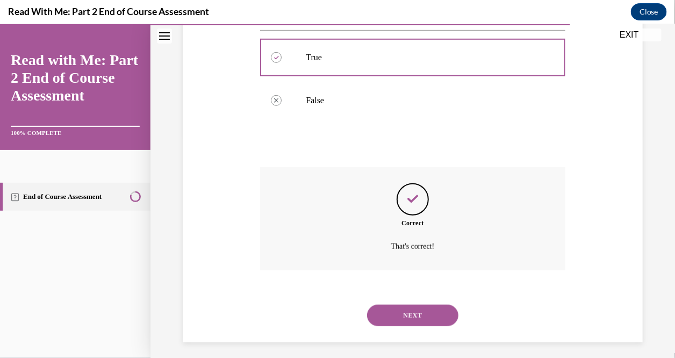
scroll to position [227, 0]
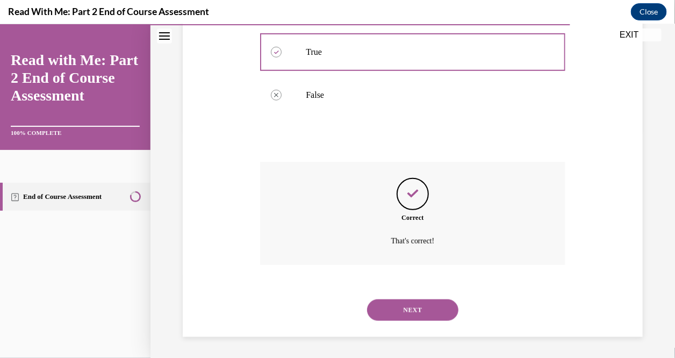
click at [426, 306] on button "NEXT" at bounding box center [412, 309] width 91 height 21
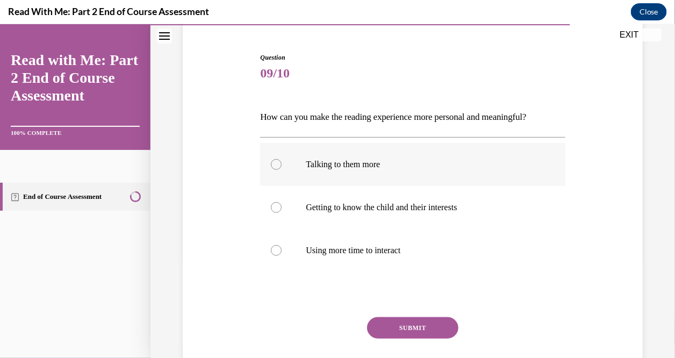
scroll to position [98, 0]
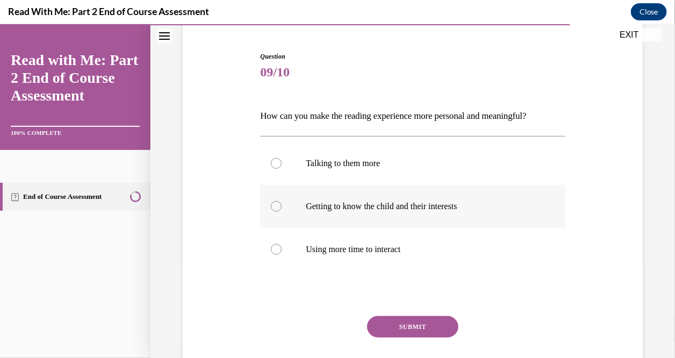
click at [277, 210] on div at bounding box center [276, 205] width 11 height 11
click at [277, 210] on input "Getting to know the child and their interests" at bounding box center [276, 205] width 11 height 11
radio input "true"
click at [272, 250] on div at bounding box center [276, 248] width 11 height 11
click at [272, 250] on input "Using more time to interact" at bounding box center [276, 248] width 11 height 11
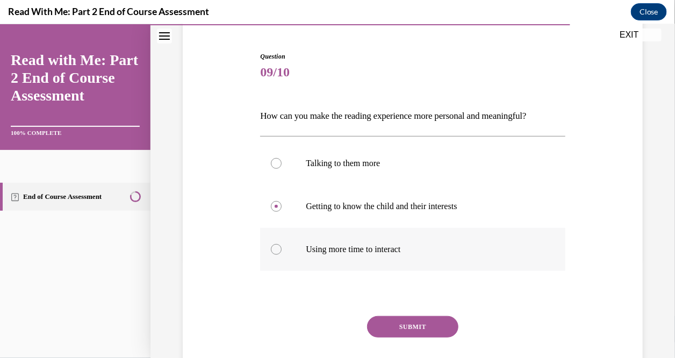
radio input "true"
click at [283, 203] on label "Getting to know the child and their interests" at bounding box center [412, 205] width 305 height 43
click at [282, 203] on input "Getting to know the child and their interests" at bounding box center [276, 205] width 11 height 11
radio input "true"
drag, startPoint x: 420, startPoint y: 324, endPoint x: 414, endPoint y: 313, distance: 12.7
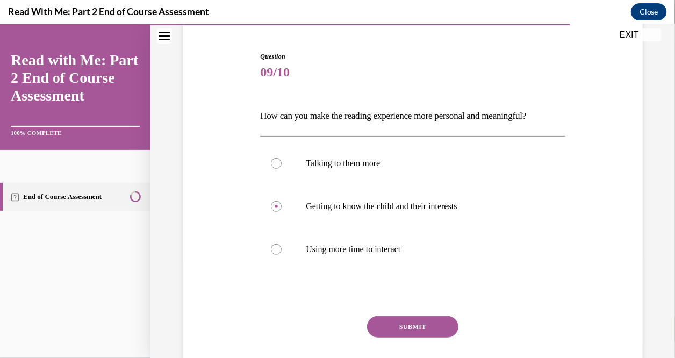
click at [419, 325] on button "SUBMIT" at bounding box center [412, 325] width 91 height 21
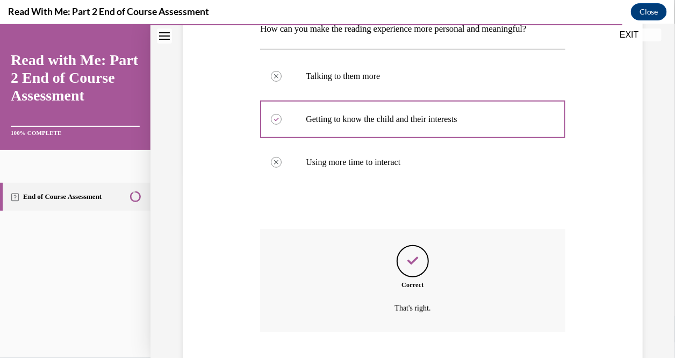
scroll to position [252, 0]
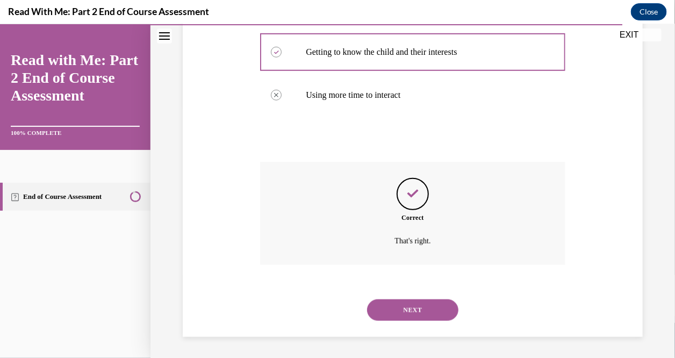
click at [414, 299] on button "NEXT" at bounding box center [412, 309] width 91 height 21
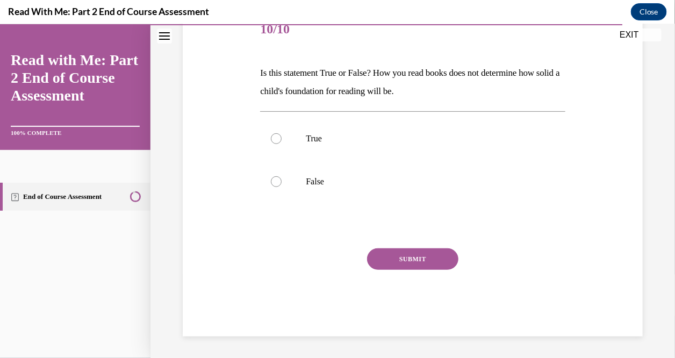
scroll to position [119, 0]
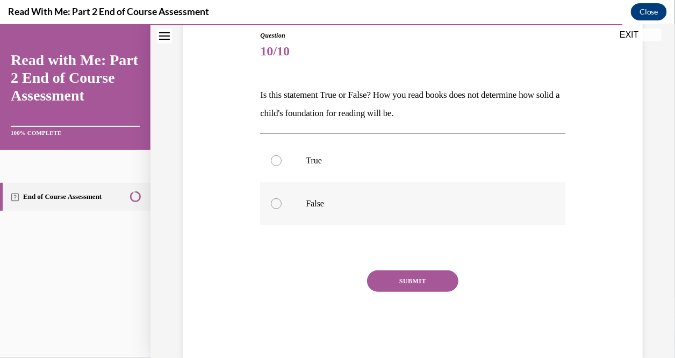
click at [269, 203] on label "False" at bounding box center [412, 203] width 305 height 43
click at [271, 203] on input "False" at bounding box center [276, 203] width 11 height 11
radio input "true"
click at [420, 283] on button "SUBMIT" at bounding box center [412, 280] width 91 height 21
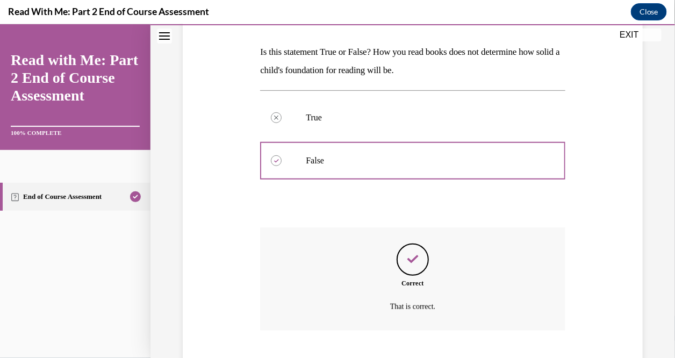
scroll to position [227, 0]
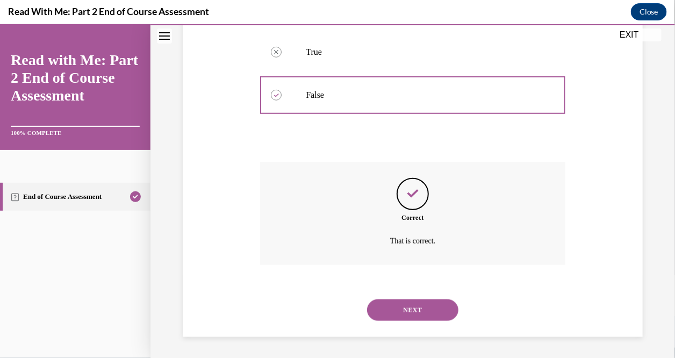
click at [417, 312] on button "NEXT" at bounding box center [412, 309] width 91 height 21
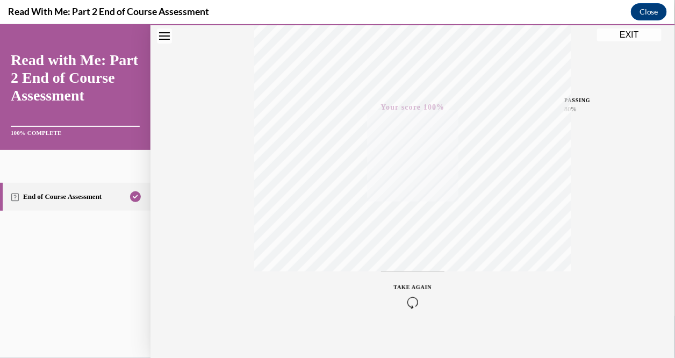
scroll to position [217, 0]
click at [630, 34] on button "EXIT" at bounding box center [629, 34] width 64 height 13
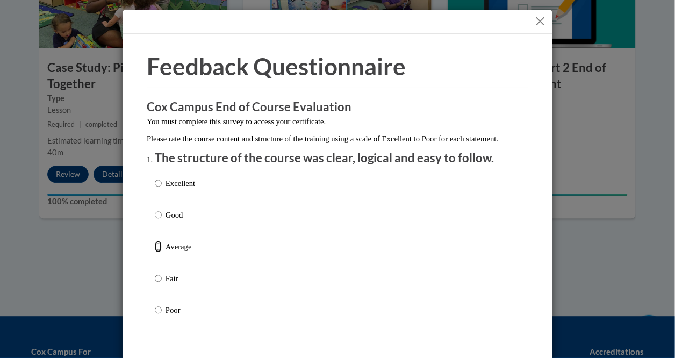
click at [156, 253] on input "Average" at bounding box center [158, 247] width 7 height 12
radio input "true"
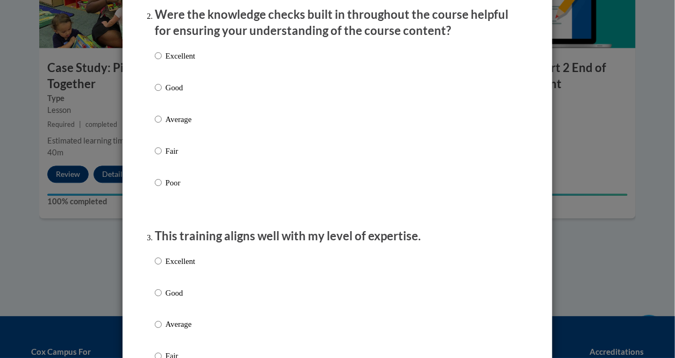
scroll to position [389, 0]
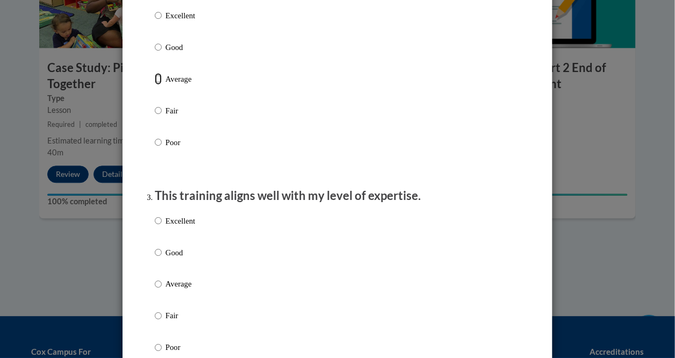
click at [157, 85] on input "Average" at bounding box center [158, 79] width 7 height 12
radio input "true"
click at [155, 290] on input "Average" at bounding box center [158, 284] width 7 height 12
radio input "true"
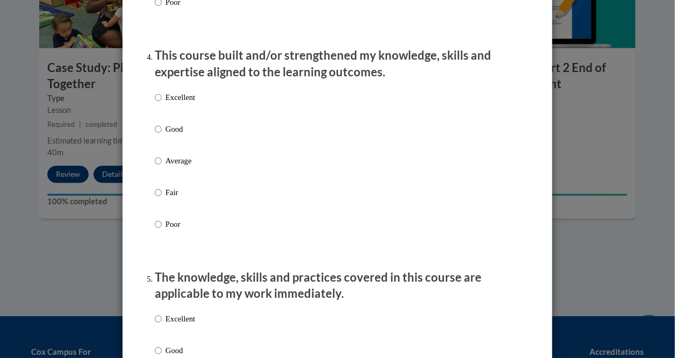
scroll to position [751, 0]
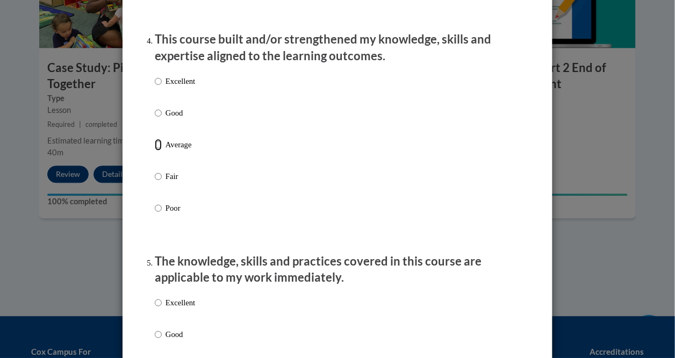
drag, startPoint x: 154, startPoint y: 153, endPoint x: 161, endPoint y: 153, distance: 7.5
click at [155, 150] on input "Average" at bounding box center [158, 145] width 7 height 12
radio input "true"
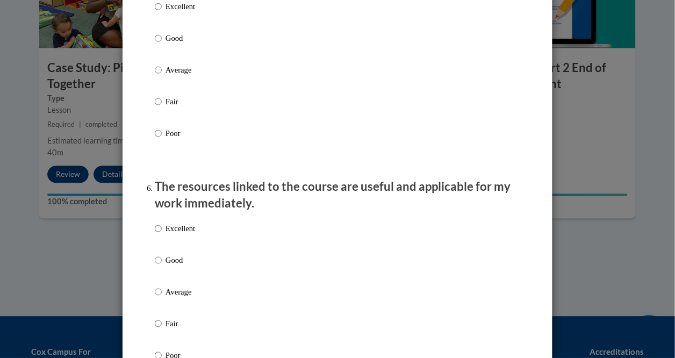
scroll to position [1050, 0]
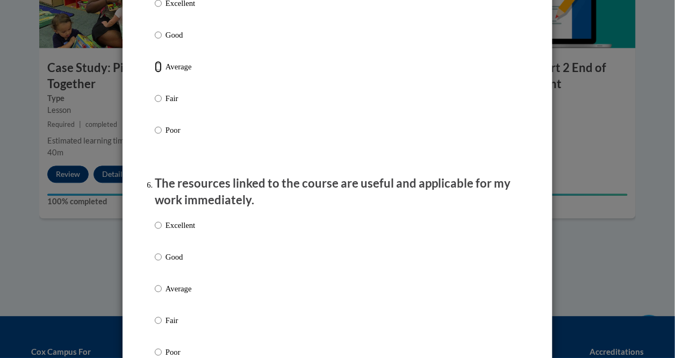
click at [155, 73] on input "Average" at bounding box center [158, 67] width 7 height 12
radio input "true"
click at [157, 295] on input "Average" at bounding box center [158, 289] width 7 height 12
radio input "true"
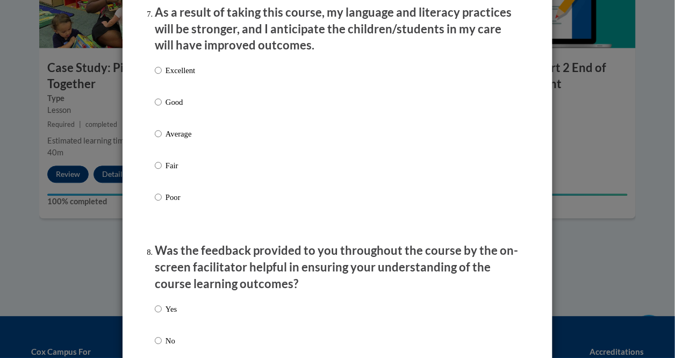
scroll to position [1446, 0]
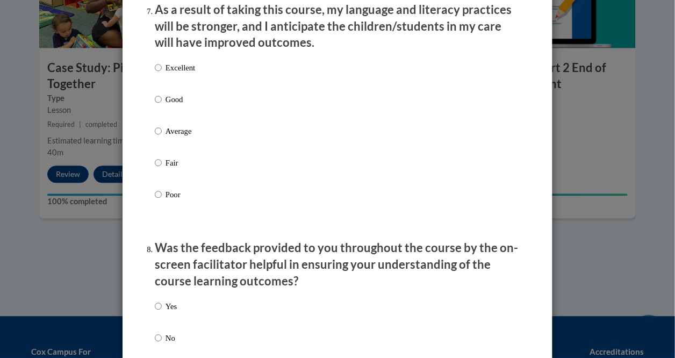
click at [158, 139] on label "Average" at bounding box center [175, 139] width 40 height 29
click at [158, 137] on input "Average" at bounding box center [158, 131] width 7 height 12
radio input "true"
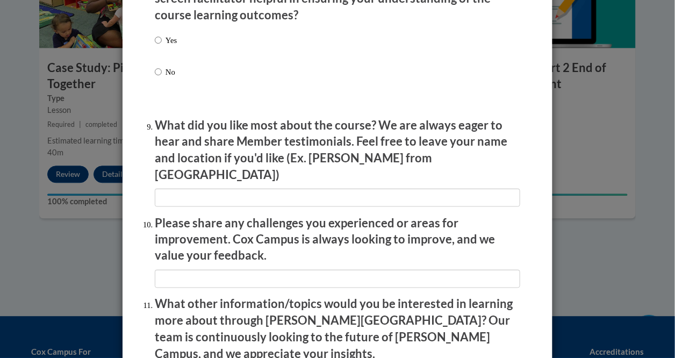
scroll to position [1877, 0]
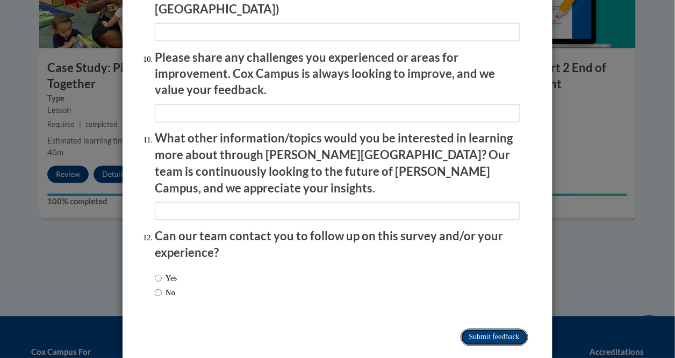
click at [484, 329] on input "Submit feedback" at bounding box center [495, 337] width 68 height 17
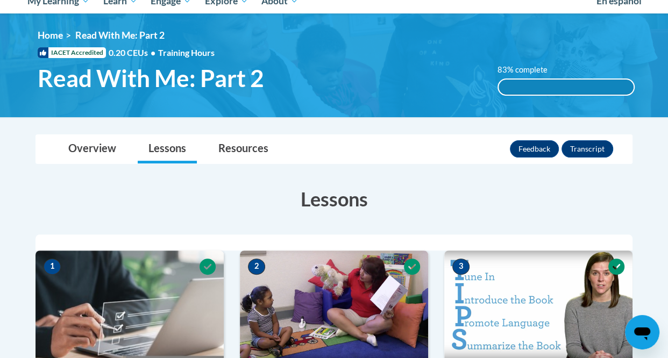
scroll to position [0, 0]
